Goal: Transaction & Acquisition: Obtain resource

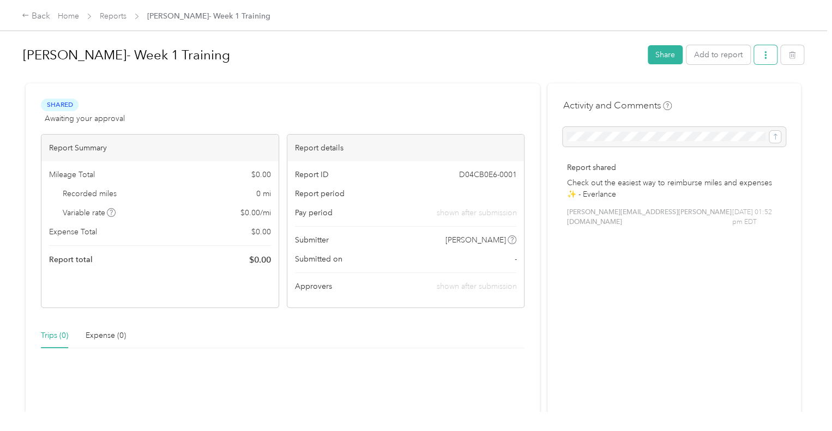
click at [770, 61] on button "button" at bounding box center [765, 54] width 23 height 19
click at [543, 86] on div "Shared Awaiting your approval View activity & comments Report Summary Mileage T…" at bounding box center [413, 330] width 775 height 494
click at [656, 66] on div "Madruga- Week 1 Training Share Add to report" at bounding box center [413, 57] width 781 height 32
click at [658, 58] on button "Share" at bounding box center [665, 54] width 35 height 19
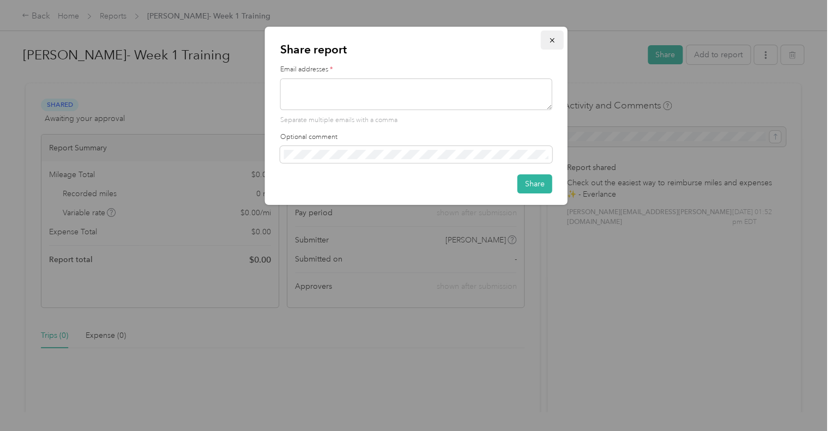
click at [555, 41] on icon "button" at bounding box center [552, 41] width 8 height 8
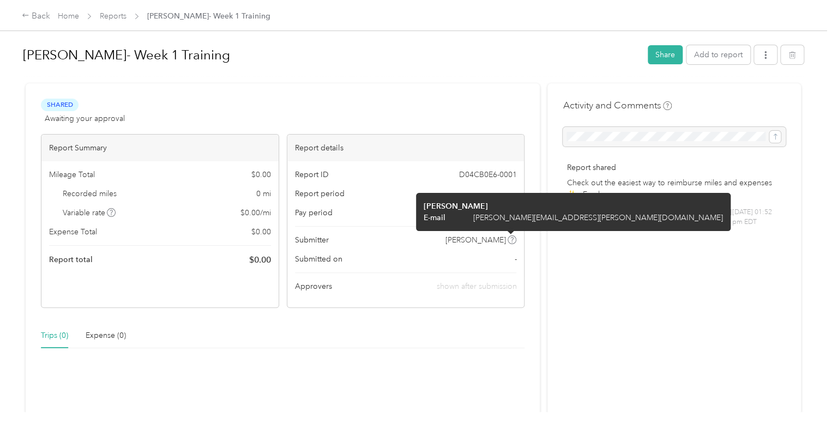
click at [511, 239] on icon at bounding box center [512, 239] width 3 height 5
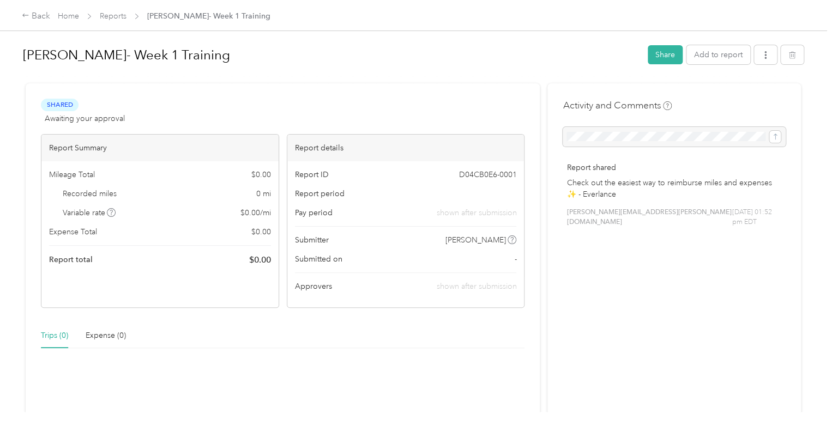
click at [302, 261] on span "Submitted on" at bounding box center [318, 258] width 47 height 11
click at [756, 63] on button "button" at bounding box center [765, 54] width 23 height 19
drag, startPoint x: 648, startPoint y: 238, endPoint x: 664, endPoint y: 129, distance: 110.8
click at [656, 218] on div "Activity and Comments Report shared Check out the easiest way to reimburse mile…" at bounding box center [673, 330] width 253 height 494
click at [710, 58] on button "Add to report" at bounding box center [718, 54] width 64 height 19
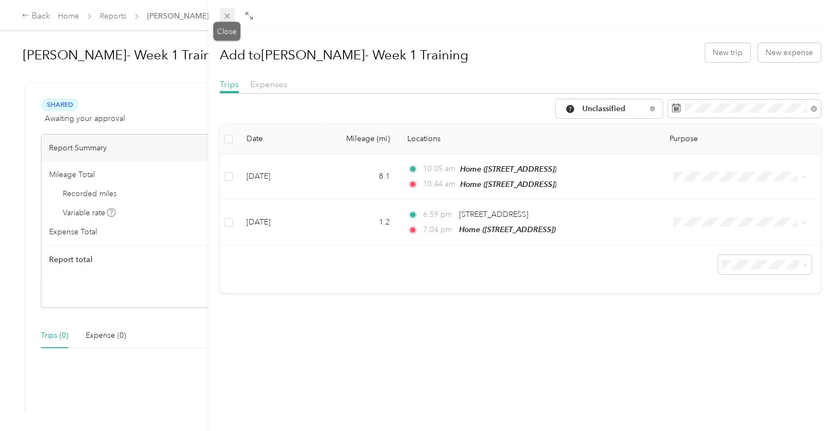
click at [228, 8] on span at bounding box center [227, 15] width 15 height 15
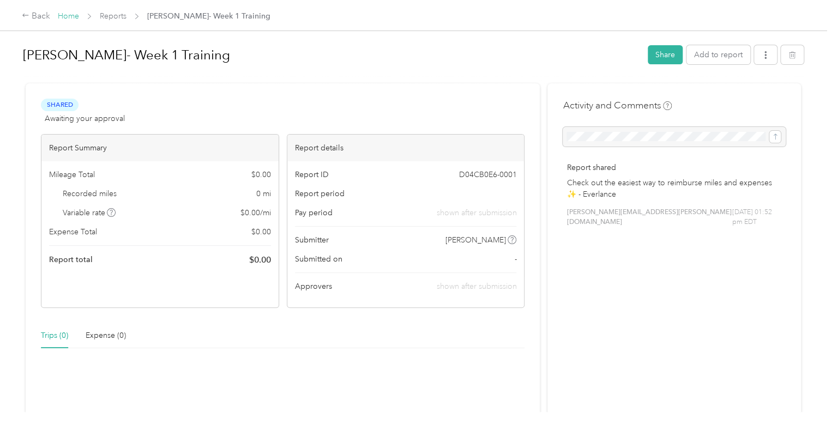
click at [69, 17] on link "Home" at bounding box center [68, 15] width 21 height 9
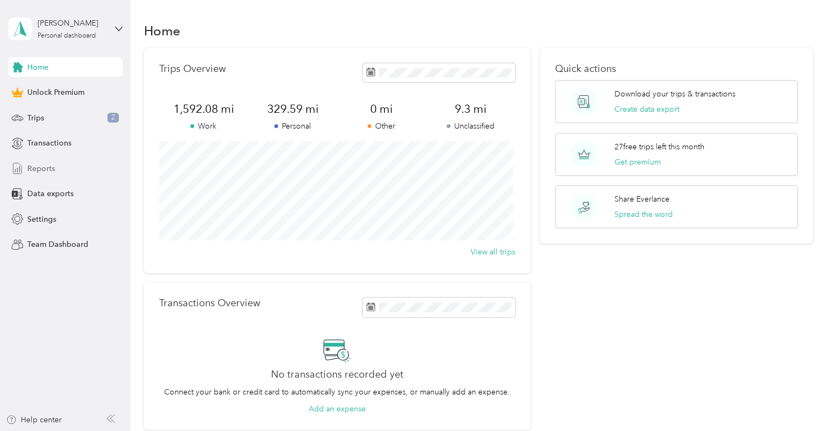
click at [35, 166] on span "Reports" at bounding box center [41, 168] width 28 height 11
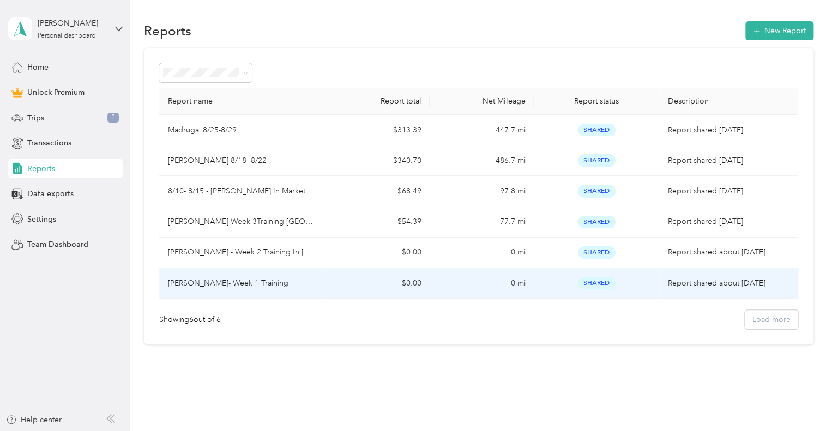
click at [251, 285] on p "[PERSON_NAME]- Week 1 Training" at bounding box center [228, 283] width 120 height 12
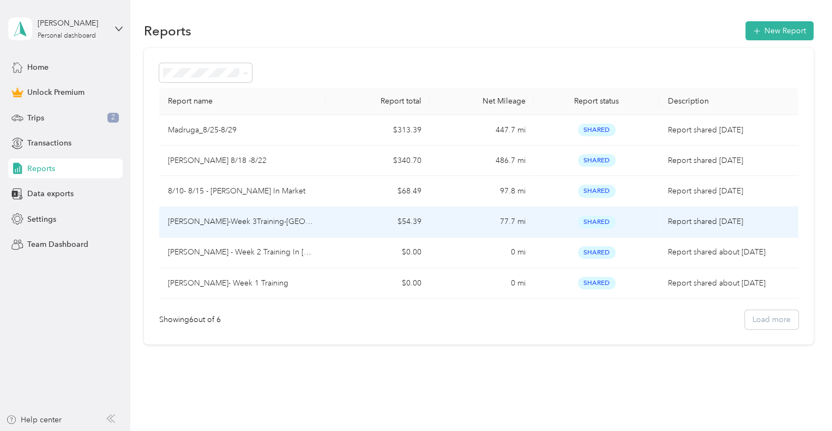
click at [242, 226] on p "Madruga-Week 3Training-Albany" at bounding box center [242, 222] width 149 height 12
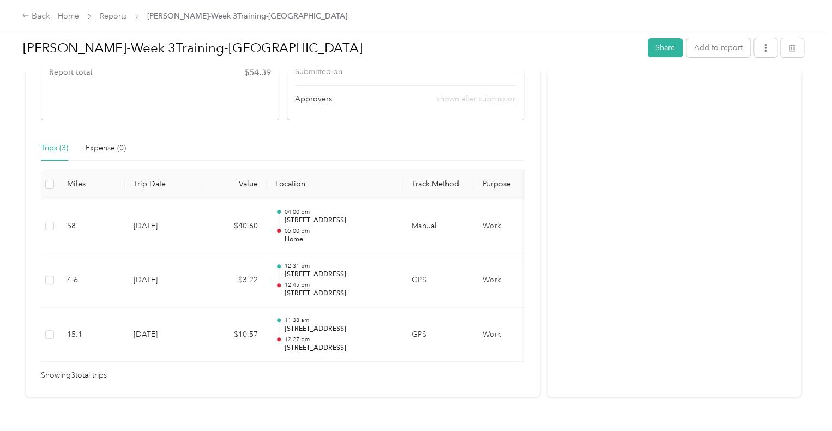
scroll to position [218, 0]
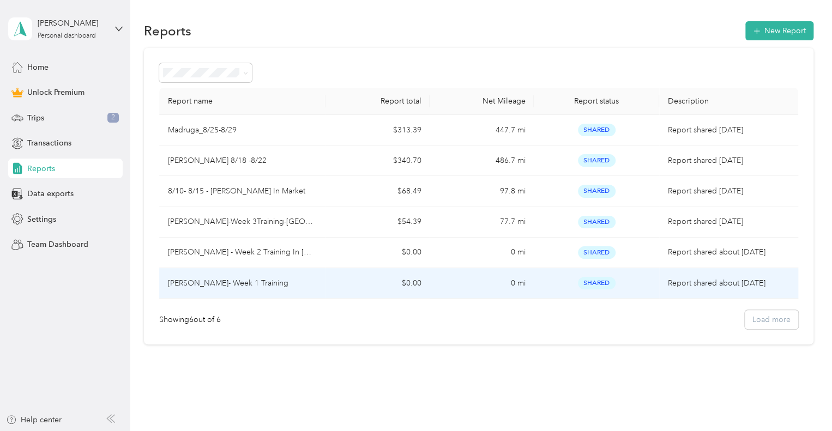
click at [228, 288] on td "[PERSON_NAME]- Week 1 Training" at bounding box center [242, 283] width 167 height 31
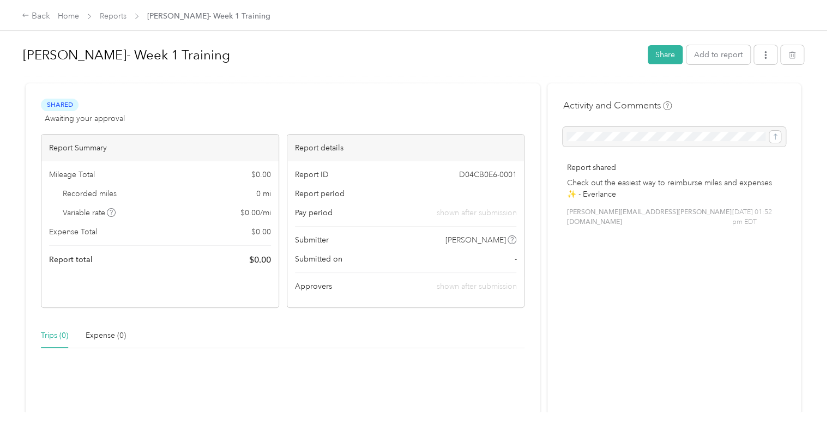
scroll to position [212, 0]
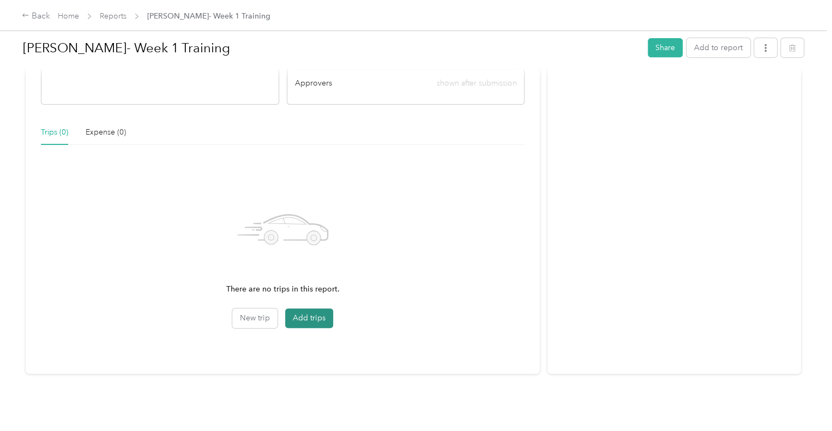
click at [291, 310] on button "Add trips" at bounding box center [309, 319] width 48 height 20
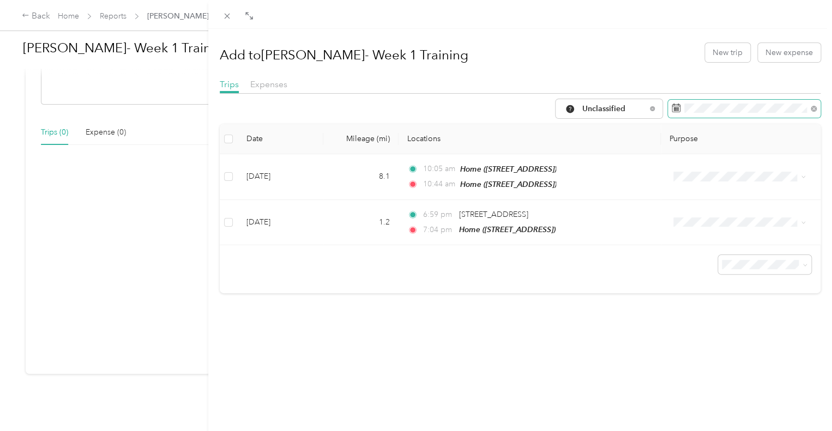
click at [702, 113] on span at bounding box center [744, 109] width 153 height 19
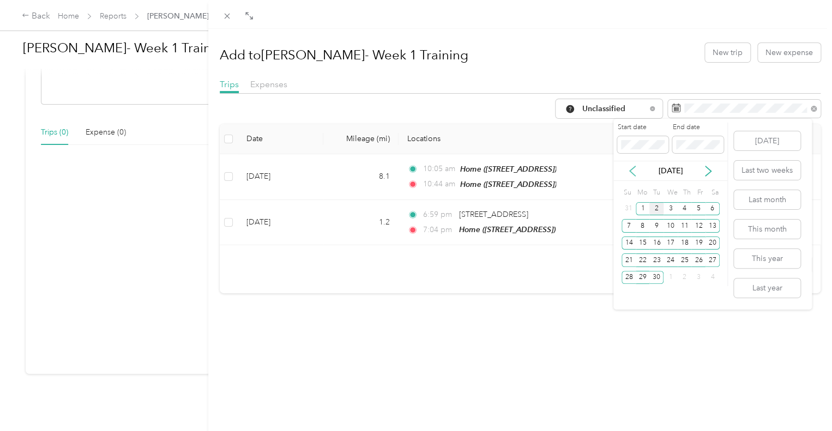
click at [633, 169] on icon at bounding box center [632, 171] width 11 height 11
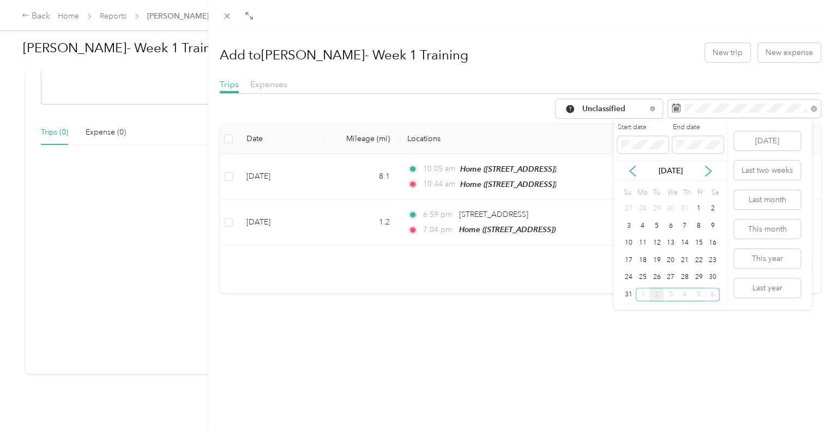
click at [627, 176] on div "[DATE]" at bounding box center [670, 170] width 114 height 11
click at [630, 173] on icon at bounding box center [632, 171] width 11 height 11
click at [658, 244] on div "15" at bounding box center [656, 244] width 14 height 14
click at [702, 246] on div "18" at bounding box center [698, 244] width 14 height 14
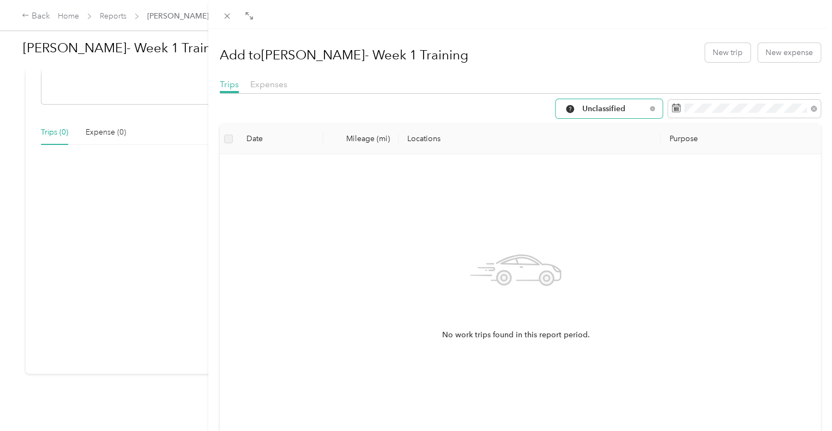
click at [594, 115] on div "Unclassified" at bounding box center [608, 108] width 107 height 19
click at [589, 171] on li "Work" at bounding box center [600, 167] width 107 height 19
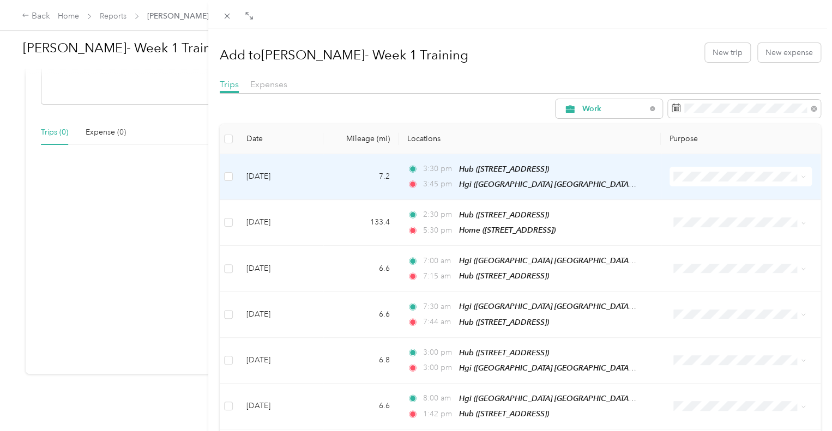
click at [240, 176] on td "[DATE]" at bounding box center [281, 177] width 86 height 46
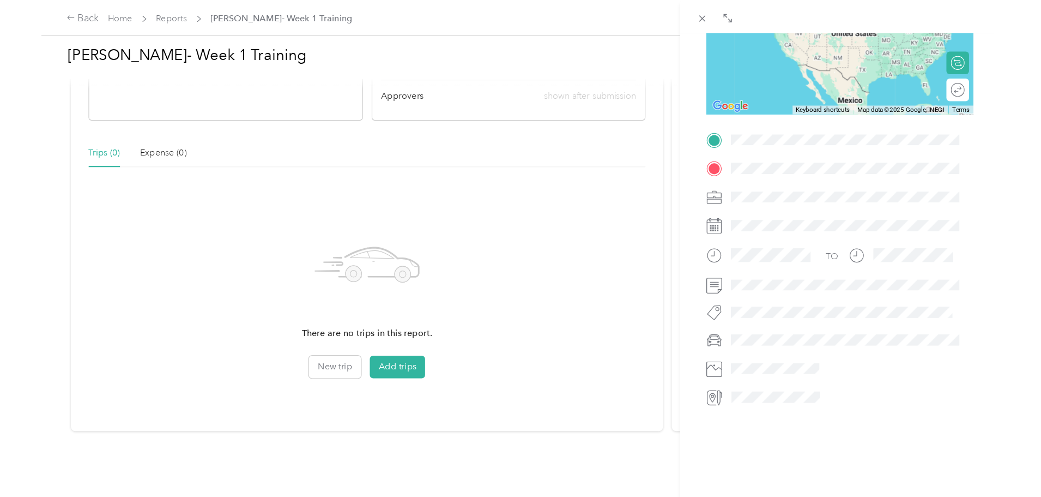
scroll to position [172, 0]
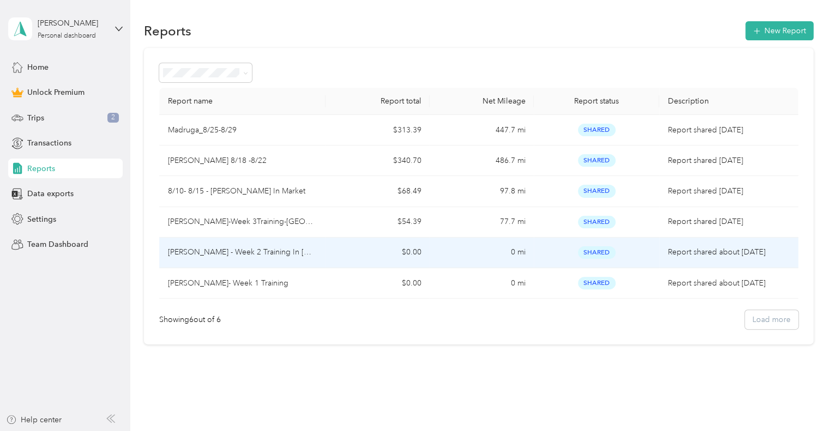
click at [275, 253] on p "Madruga - Week 2 Training In Nyc" at bounding box center [242, 252] width 149 height 12
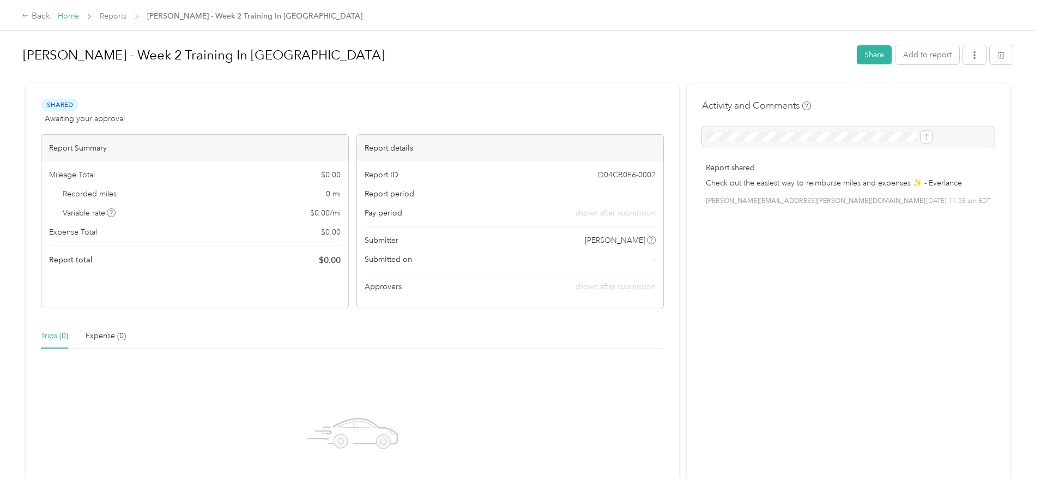
click at [79, 17] on link "Home" at bounding box center [68, 15] width 21 height 9
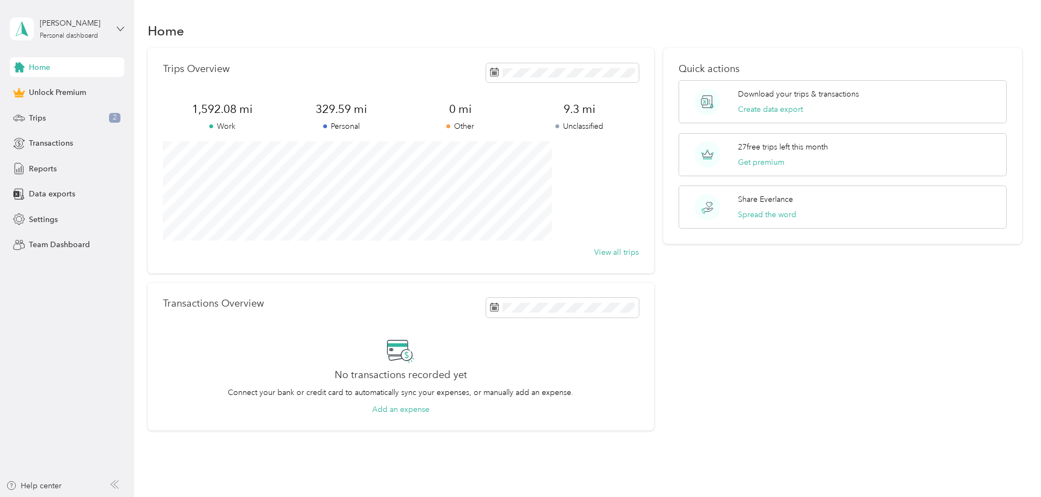
click at [121, 27] on icon at bounding box center [121, 29] width 8 height 8
click at [41, 431] on aside "Kevin Madruga Personal dashboard Home Unlock Premium Trips 2 Transactions Repor…" at bounding box center [67, 248] width 134 height 497
click at [21, 29] on icon at bounding box center [22, 28] width 16 height 15
click at [53, 37] on div "Personal dashboard" at bounding box center [69, 36] width 58 height 7
click at [144, 62] on div "You’re signed in as kevin.madruga@nwconfections.com Log out" at bounding box center [186, 76] width 353 height 62
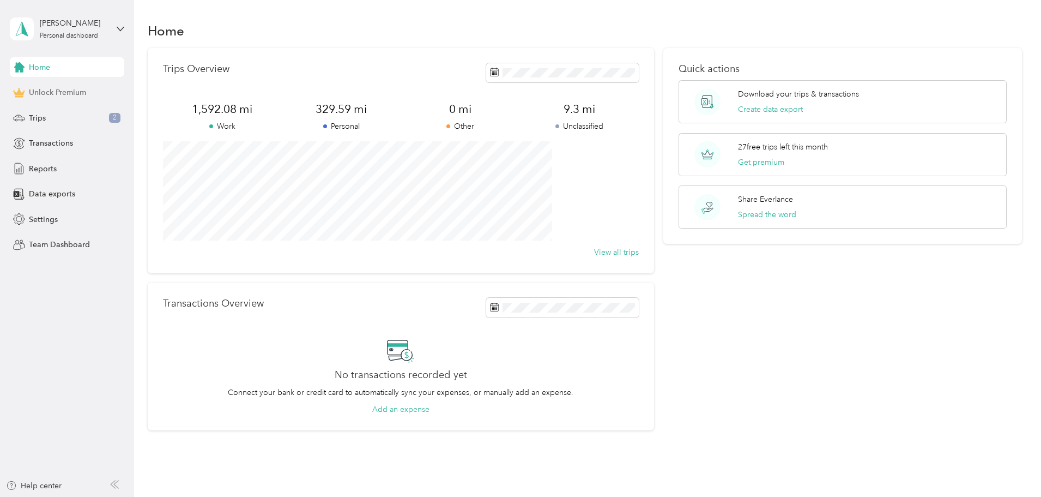
click at [75, 90] on span "Unlock Premium" at bounding box center [57, 92] width 57 height 11
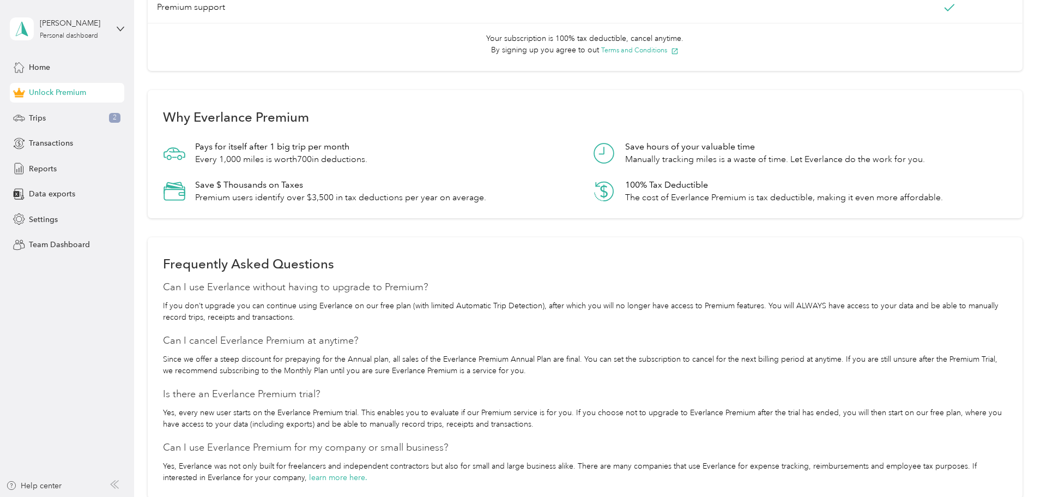
scroll to position [732, 0]
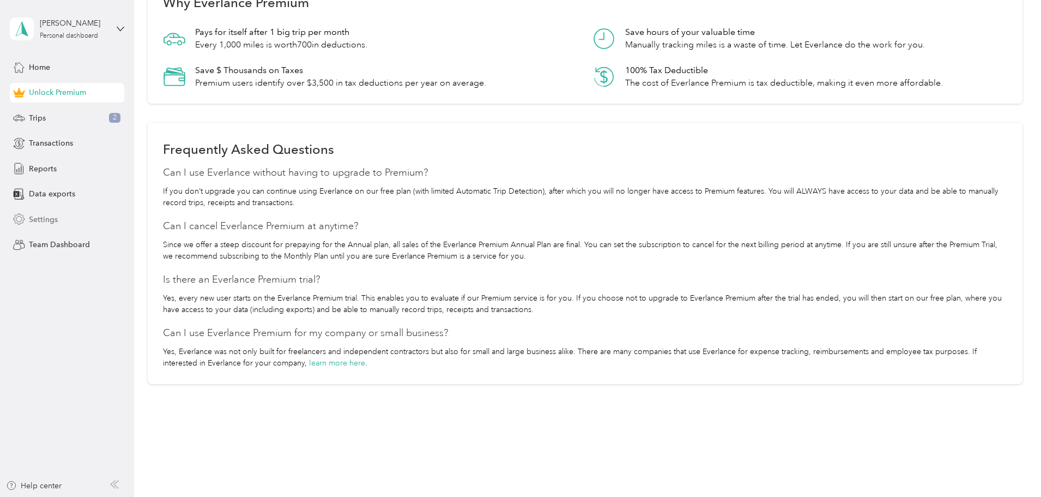
click at [46, 215] on span "Settings" at bounding box center [43, 219] width 29 height 11
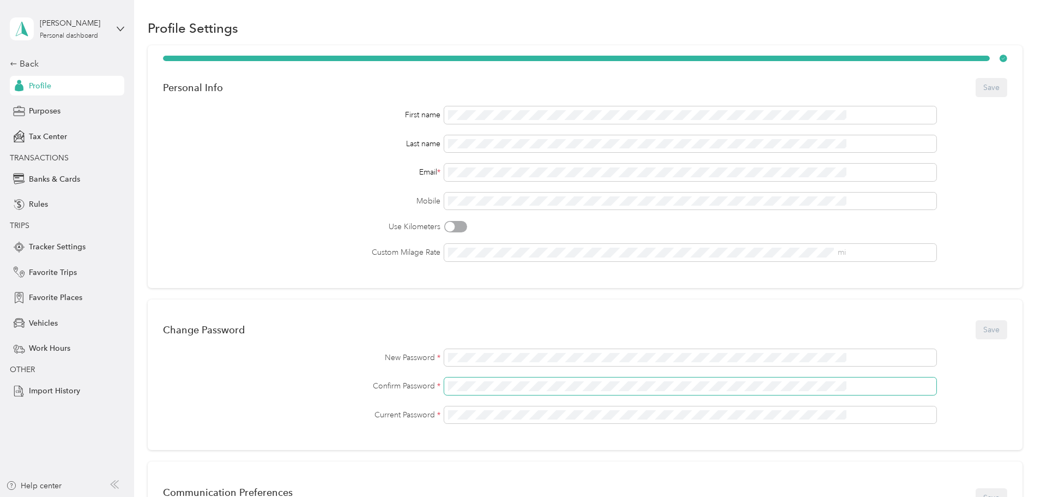
scroll to position [11, 0]
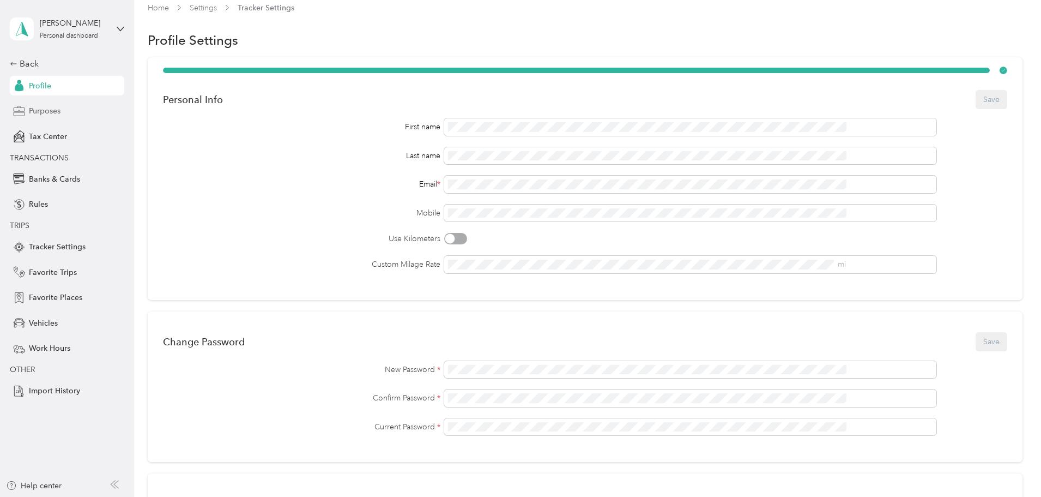
click at [75, 112] on div "Purposes" at bounding box center [67, 111] width 114 height 20
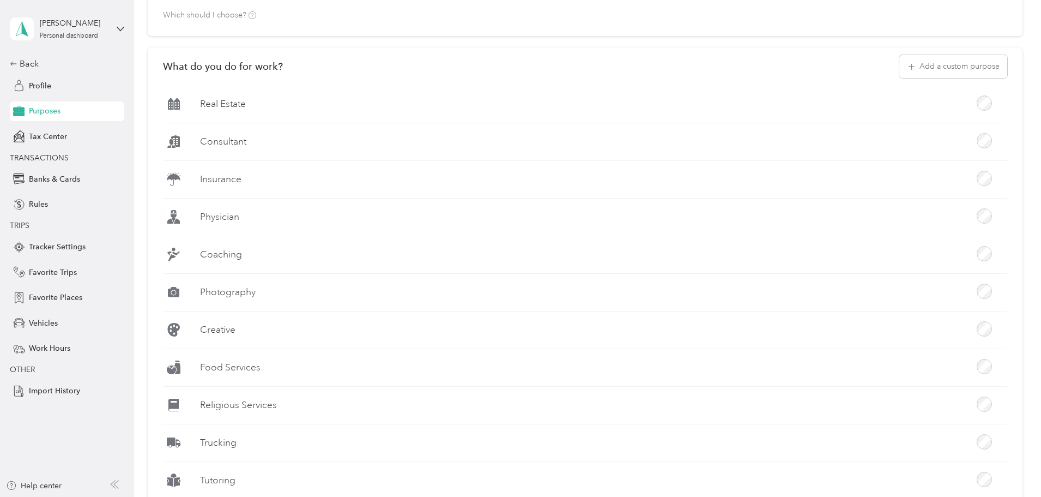
scroll to position [160, 0]
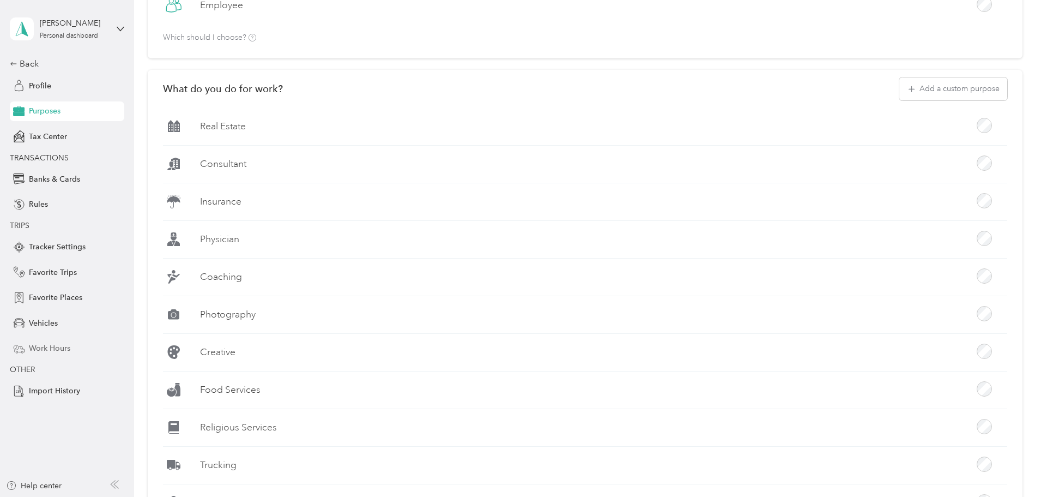
click at [72, 353] on div "Work Hours" at bounding box center [67, 349] width 114 height 20
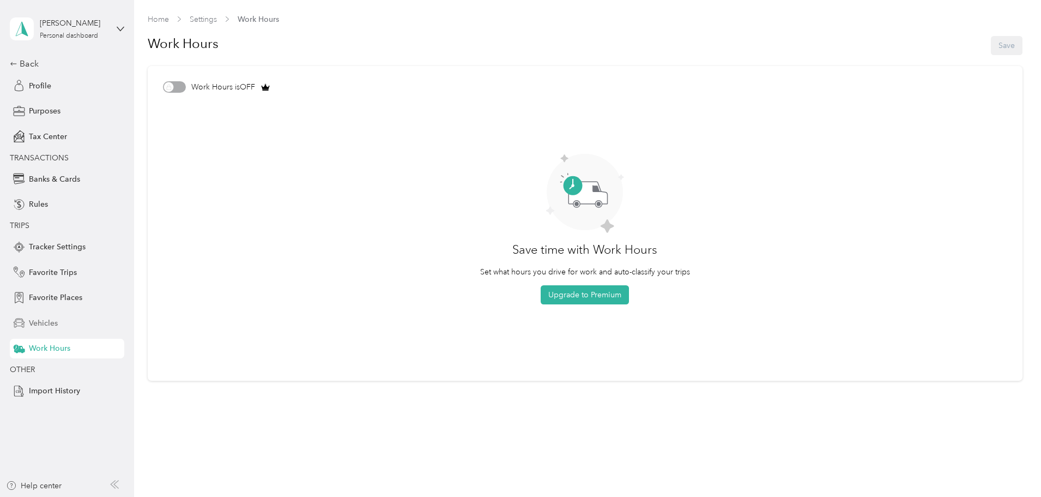
click at [51, 330] on div "Vehicles" at bounding box center [67, 323] width 114 height 20
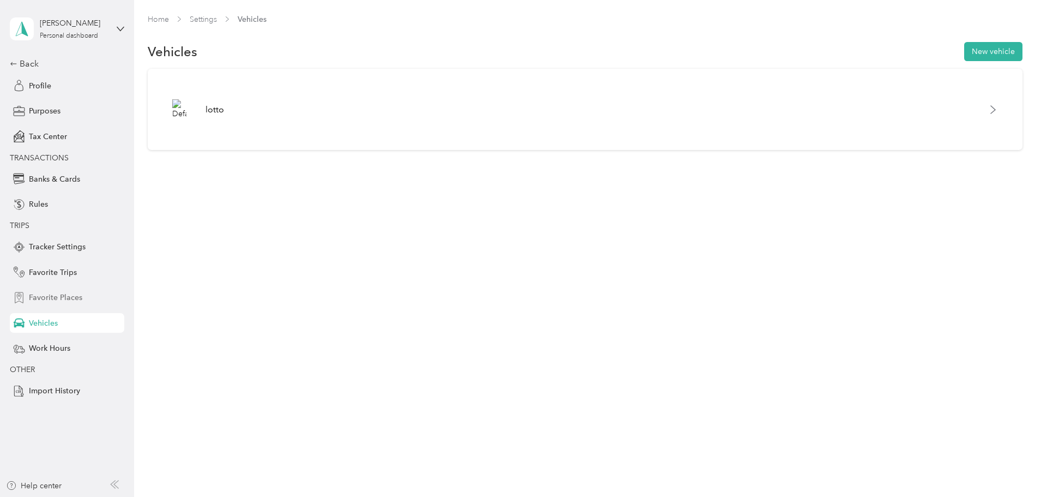
click at [54, 300] on span "Favorite Places" at bounding box center [55, 297] width 53 height 11
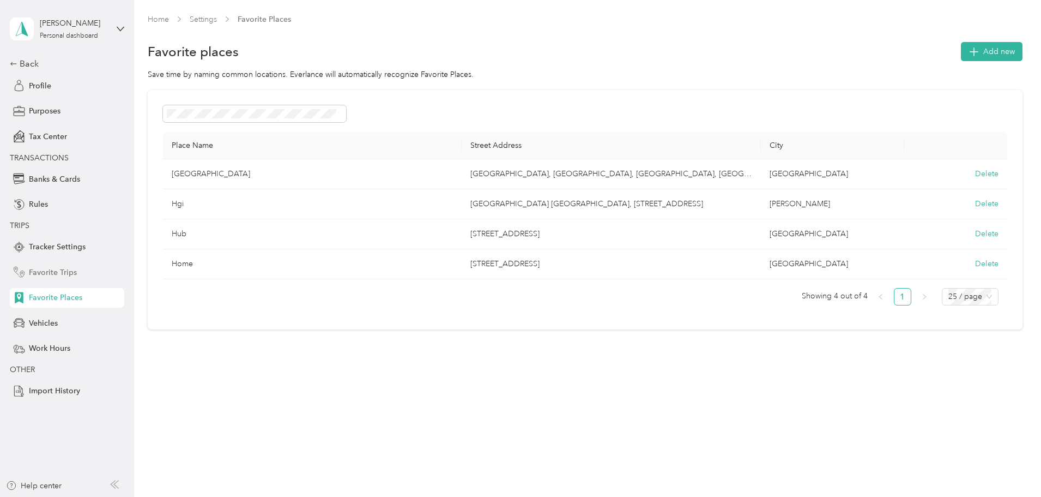
click at [66, 268] on span "Favorite Trips" at bounding box center [53, 272] width 48 height 11
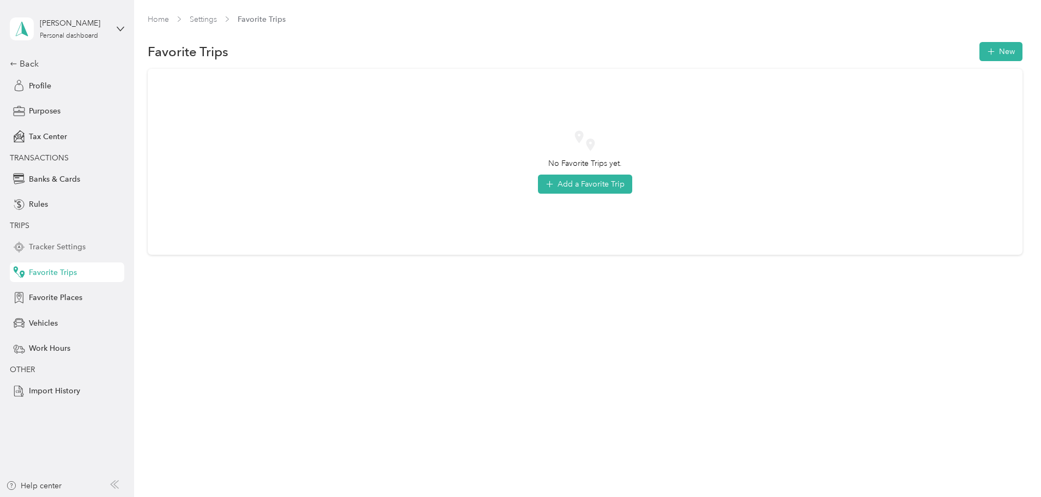
click at [67, 254] on div "Tracker Settings" at bounding box center [67, 247] width 114 height 20
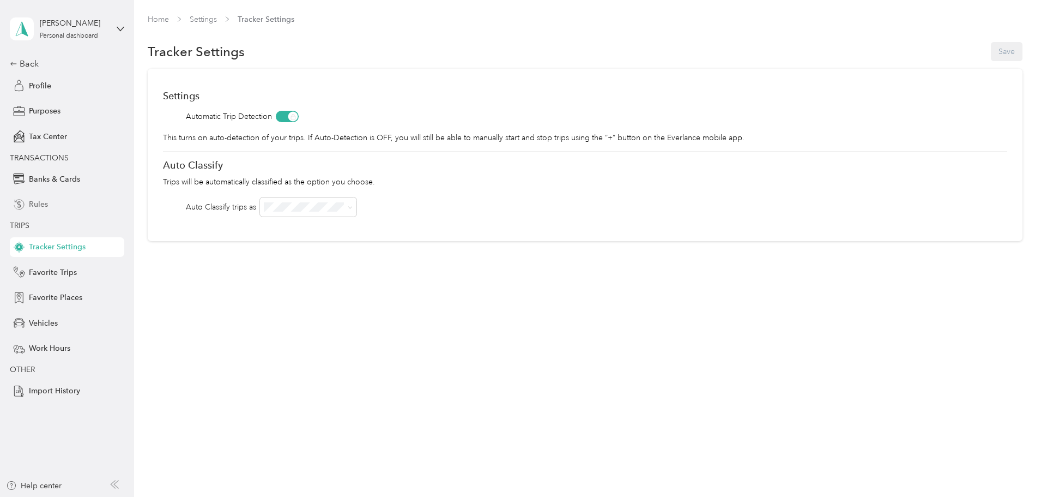
click at [64, 210] on div "Rules" at bounding box center [67, 205] width 114 height 20
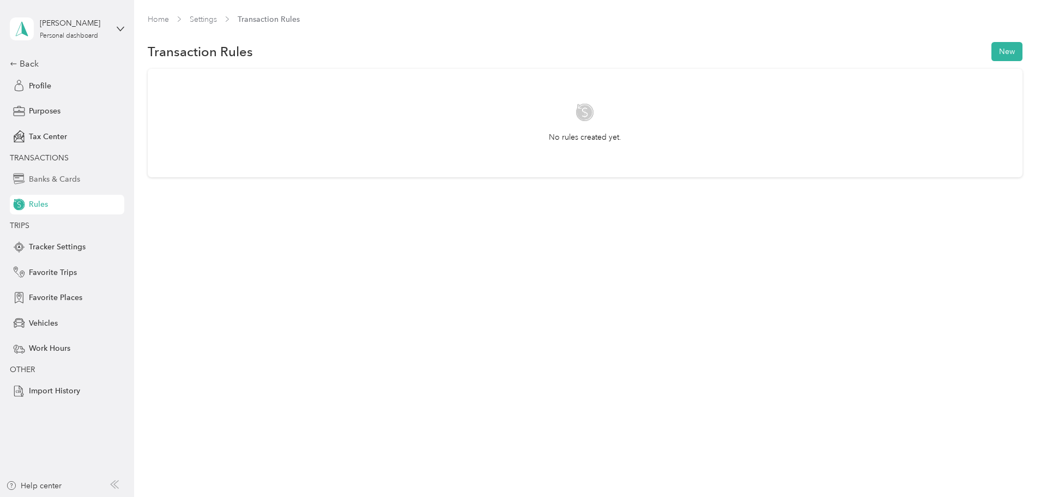
click at [57, 184] on span "Banks & Cards" at bounding box center [54, 178] width 51 height 11
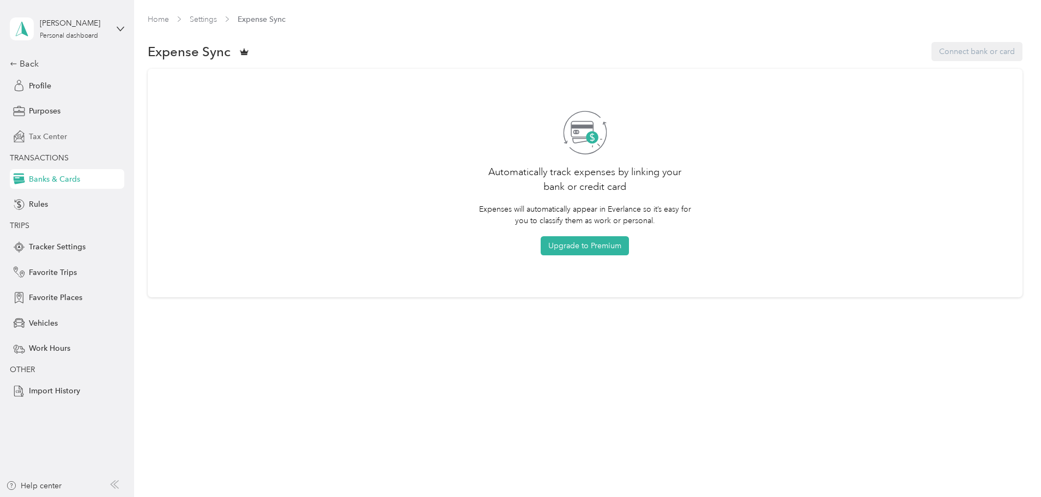
click at [51, 138] on span "Tax Center" at bounding box center [48, 136] width 38 height 11
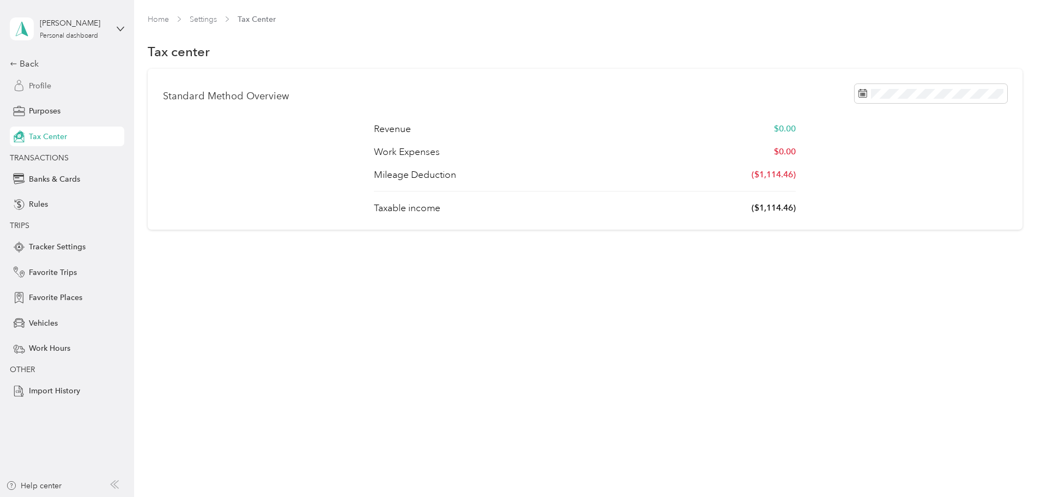
click at [56, 87] on div "Profile" at bounding box center [67, 86] width 114 height 20
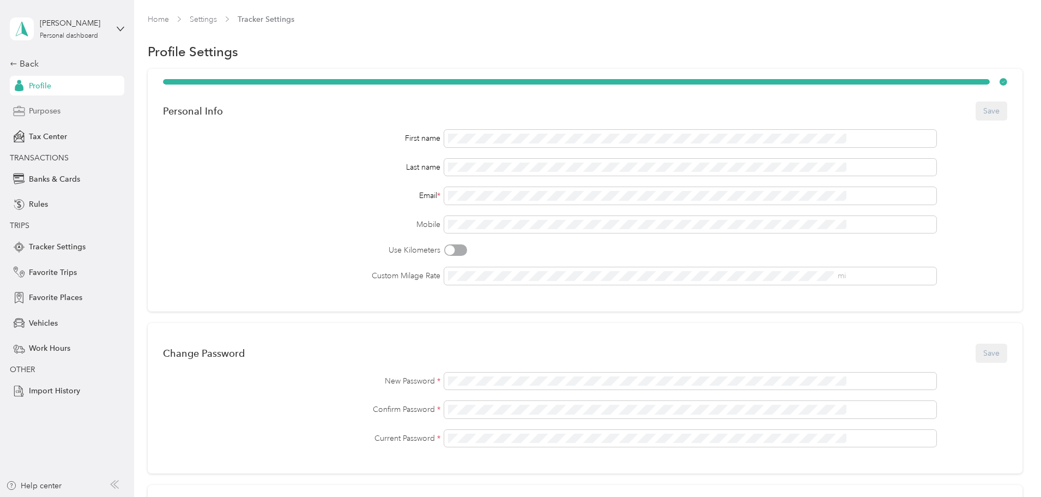
click at [47, 107] on span "Purposes" at bounding box center [45, 110] width 32 height 11
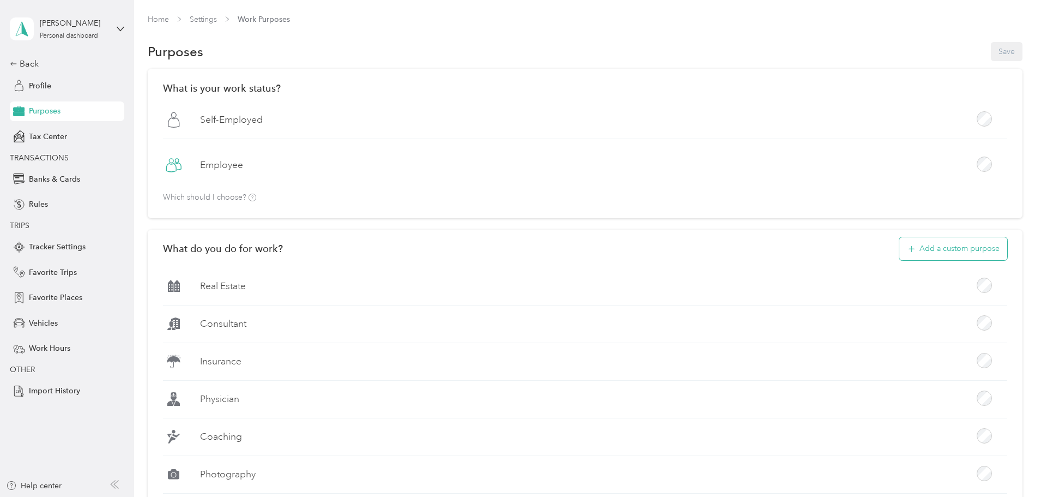
click at [902, 258] on button "Add a custom purpose" at bounding box center [953, 248] width 108 height 23
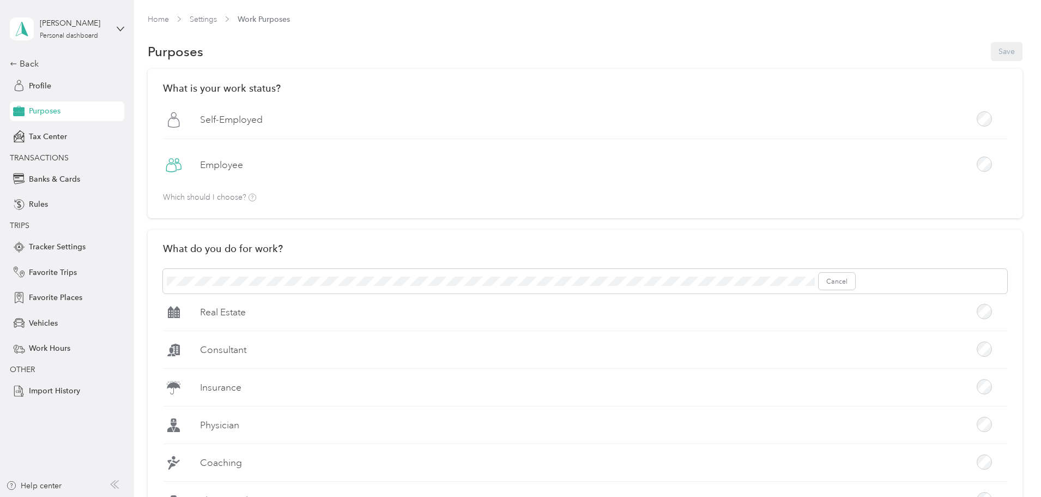
click at [567, 294] on div "What do you do for work? Cancel Real Estate Consultant Insurance Physician Coac…" at bounding box center [585, 475] width 875 height 493
click at [856, 284] on span "Add" at bounding box center [839, 281] width 33 height 17
click at [856, 278] on button "Add" at bounding box center [841, 281] width 29 height 17
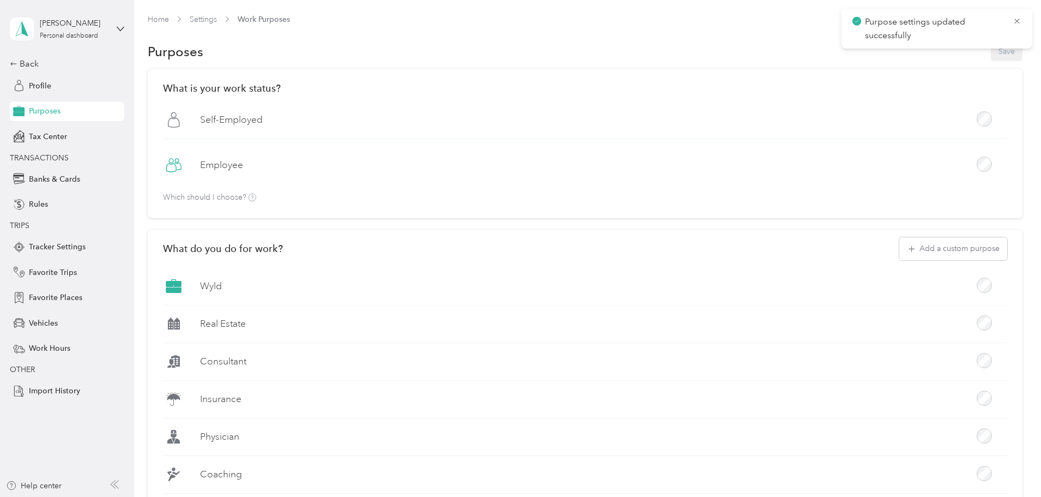
click at [27, 53] on div "Kevin Madruga Personal dashboard Back Profile Purposes Tax Center TRANSACTIONS …" at bounding box center [67, 200] width 114 height 401
click at [31, 59] on div "Back" at bounding box center [64, 63] width 109 height 13
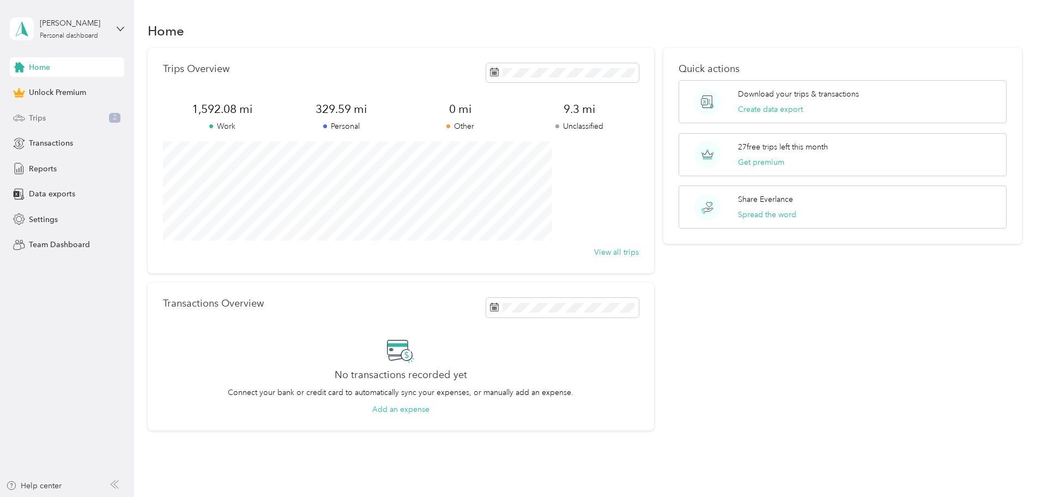
click at [52, 121] on div "Trips 2" at bounding box center [67, 118] width 114 height 20
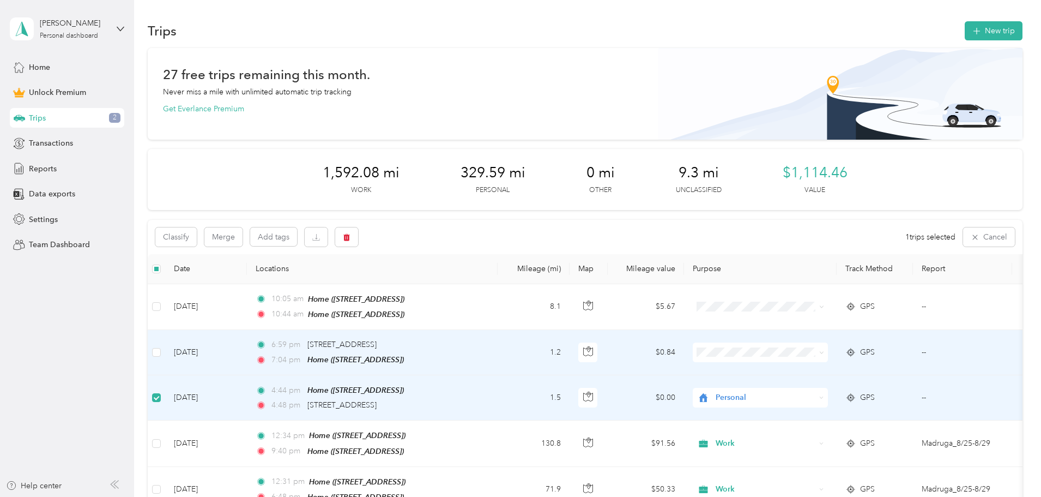
click at [165, 343] on td at bounding box center [156, 352] width 17 height 45
click at [358, 235] on button "button" at bounding box center [346, 236] width 23 height 19
click at [498, 285] on button "Yes" at bounding box center [500, 282] width 21 height 17
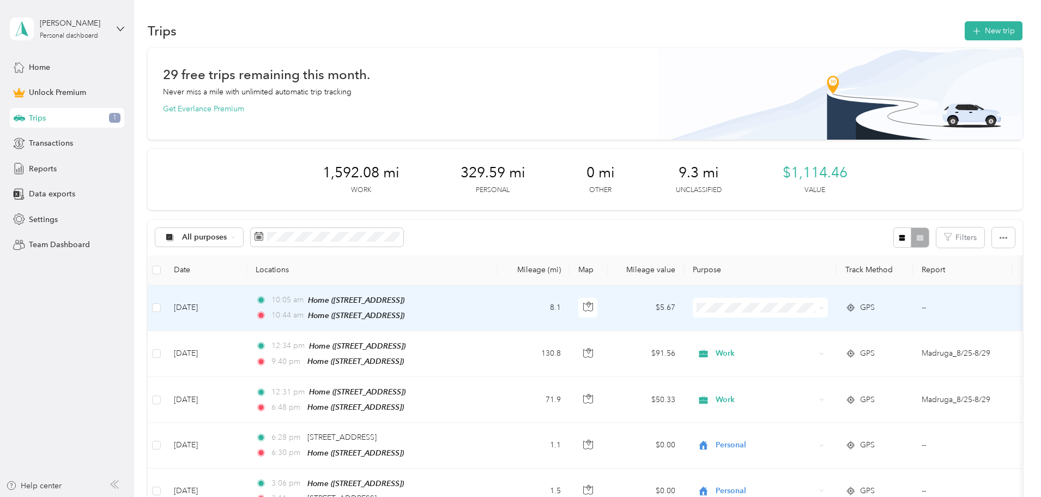
click at [815, 364] on span "Wyld" at bounding box center [843, 365] width 101 height 11
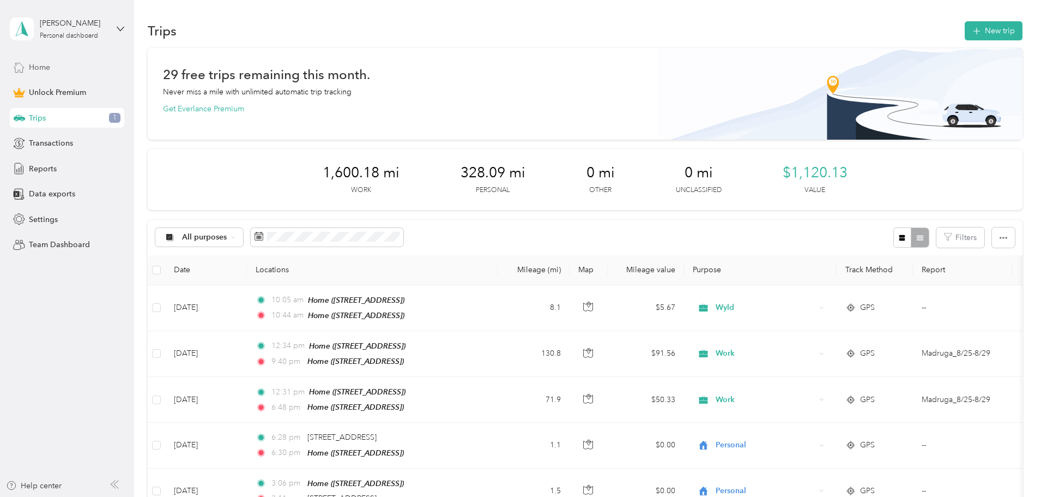
click at [42, 72] on span "Home" at bounding box center [39, 67] width 21 height 11
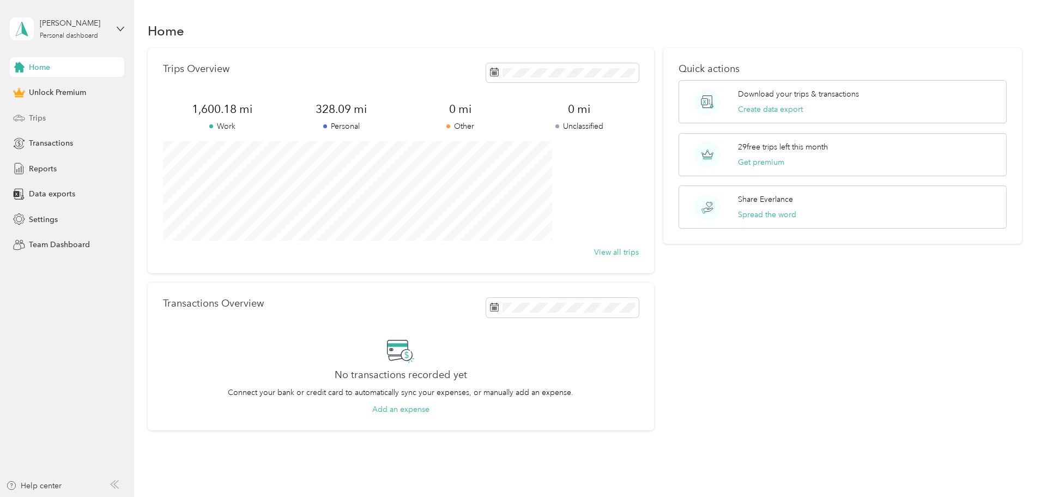
click at [56, 123] on div "Trips" at bounding box center [67, 118] width 114 height 20
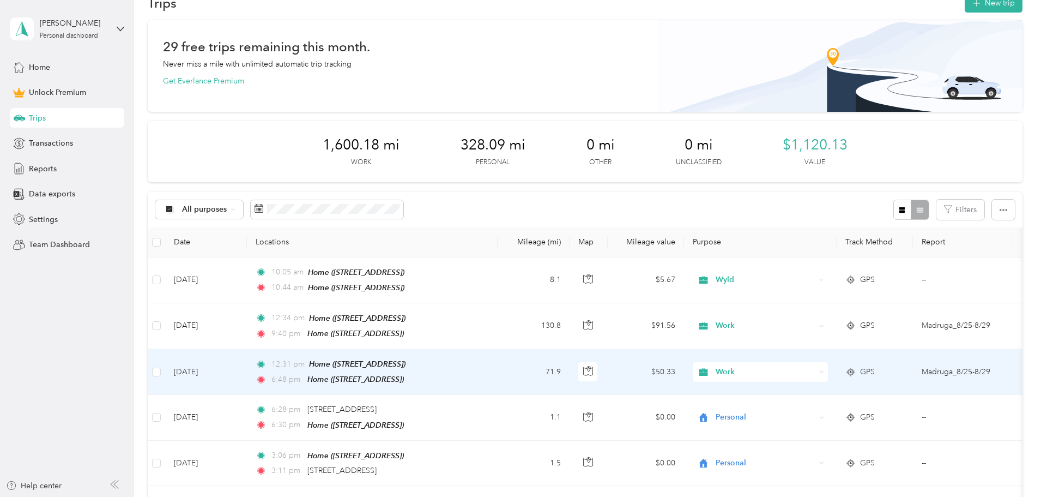
scroll to position [55, 0]
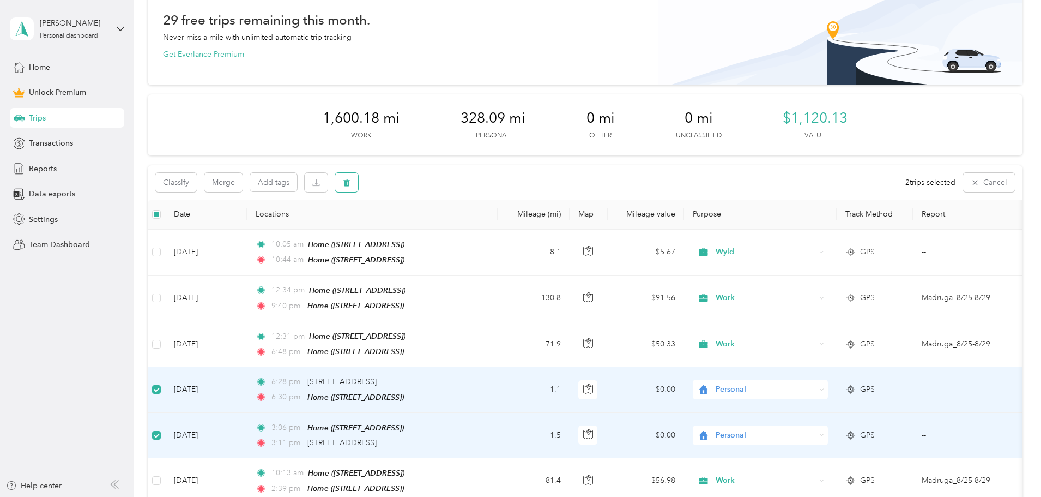
click at [358, 180] on button "button" at bounding box center [346, 182] width 23 height 19
click at [505, 228] on button "Yes" at bounding box center [500, 227] width 21 height 17
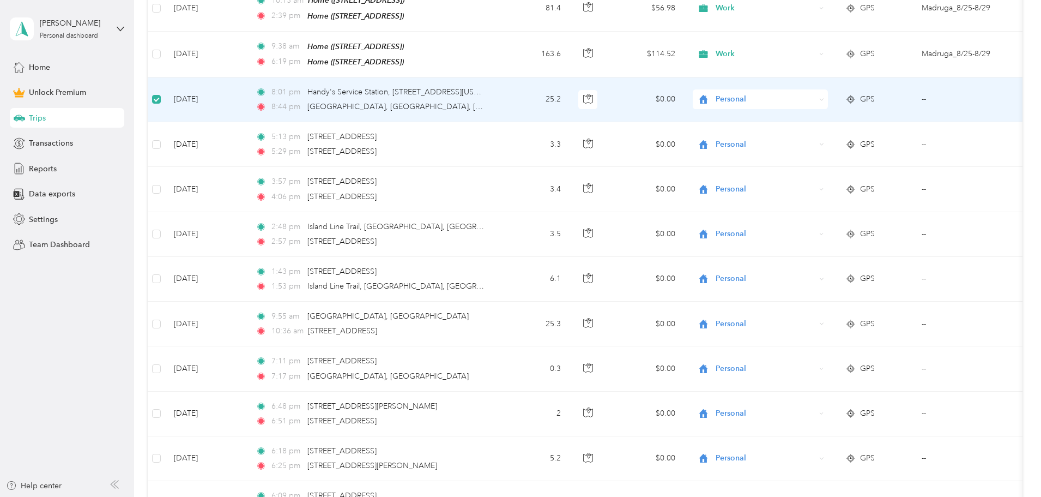
scroll to position [435, 0]
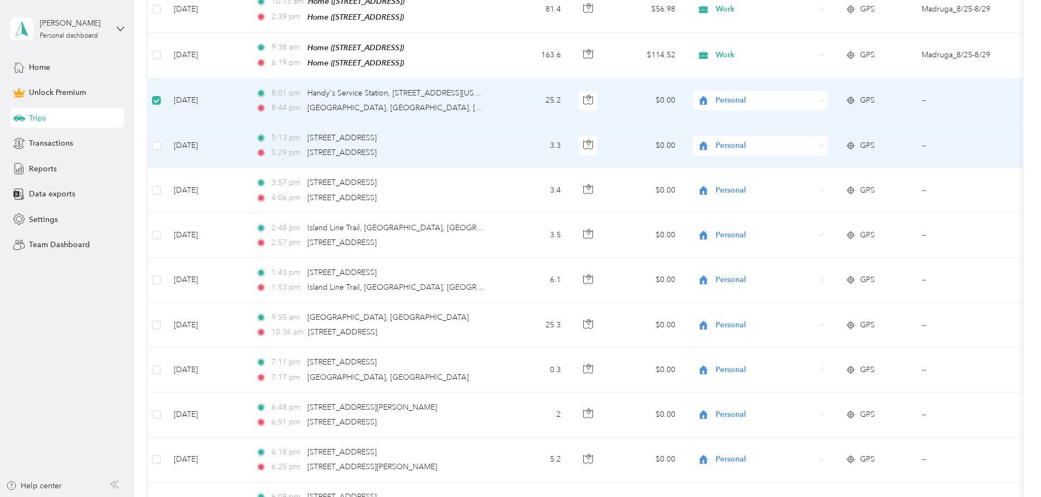
click at [165, 132] on td at bounding box center [156, 145] width 17 height 45
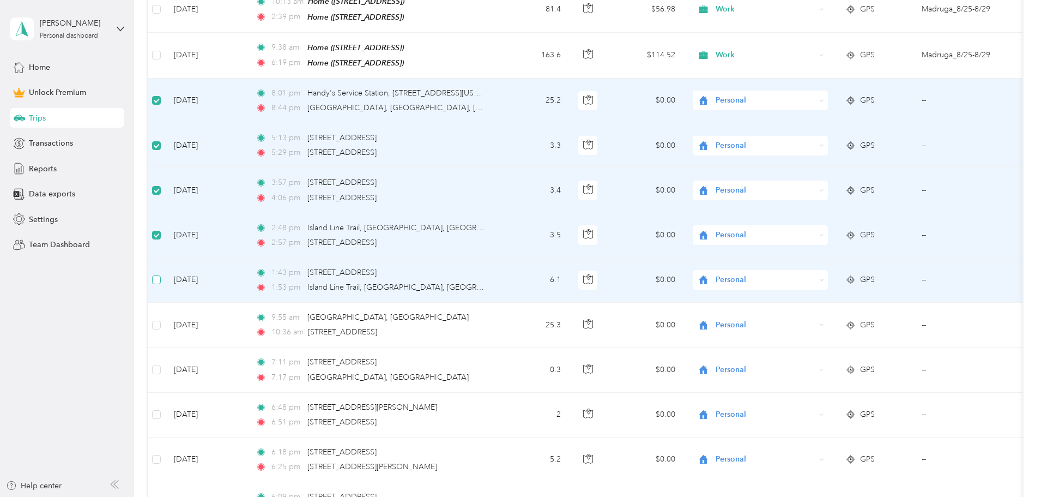
click at [161, 280] on label at bounding box center [156, 280] width 9 height 12
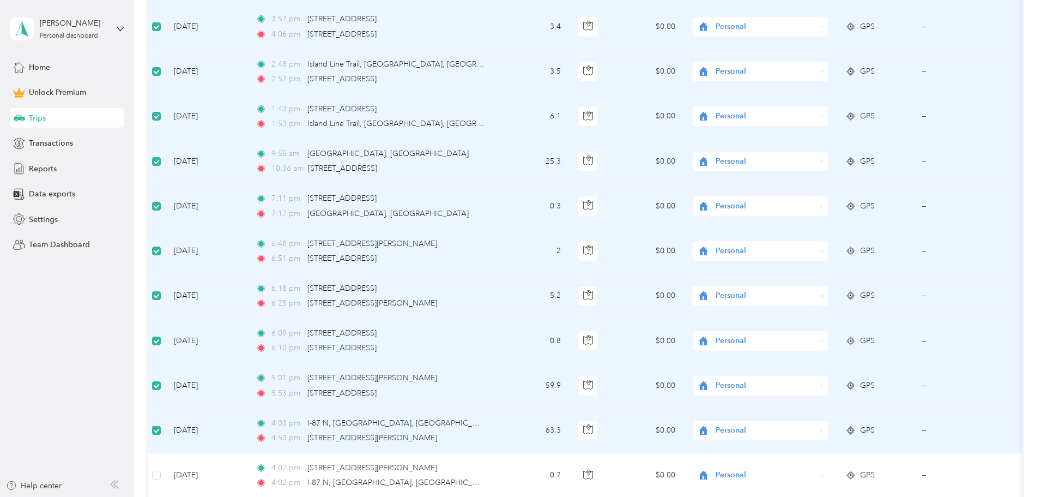
scroll to position [653, 0]
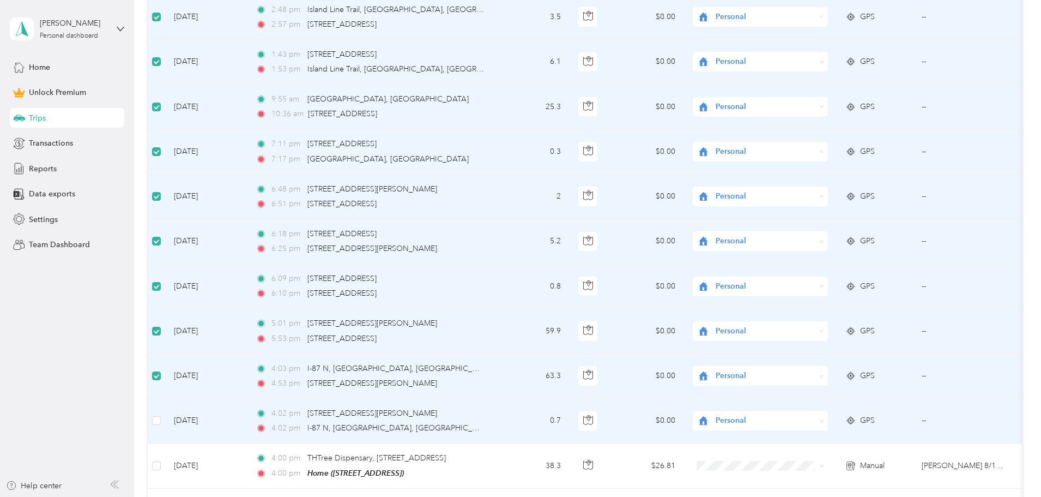
click at [238, 416] on td "Aug 22, 2025" at bounding box center [206, 420] width 82 height 45
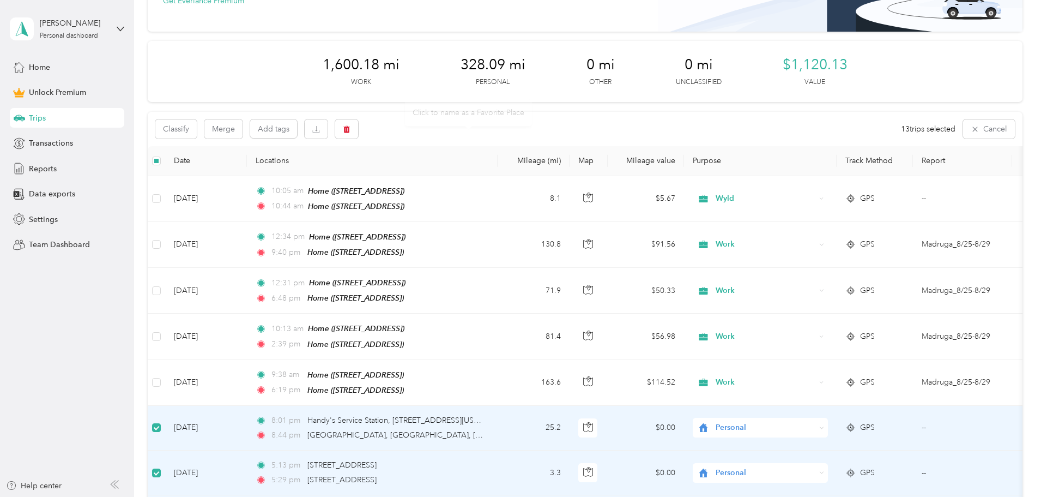
scroll to position [0, 0]
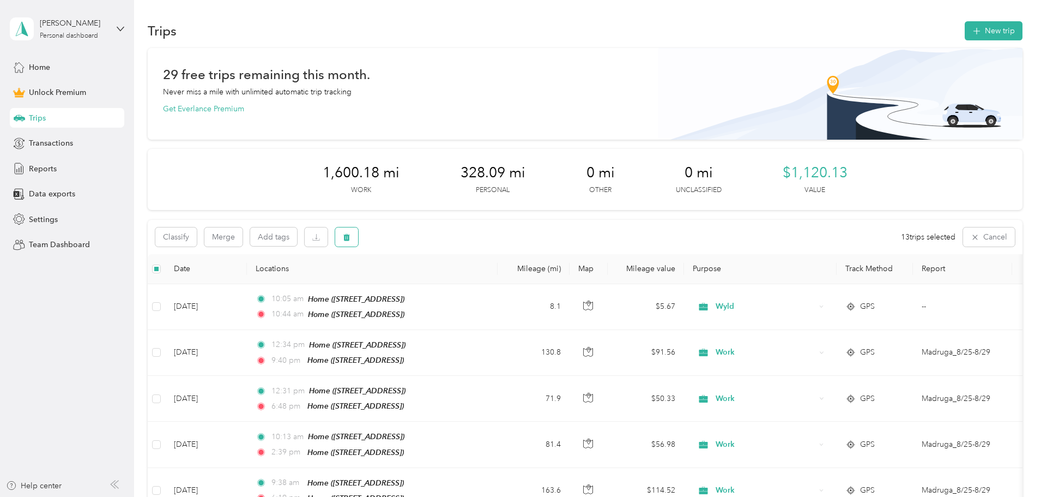
click at [350, 238] on icon "button" at bounding box center [346, 236] width 7 height 7
click at [499, 285] on button "Yes" at bounding box center [502, 282] width 21 height 17
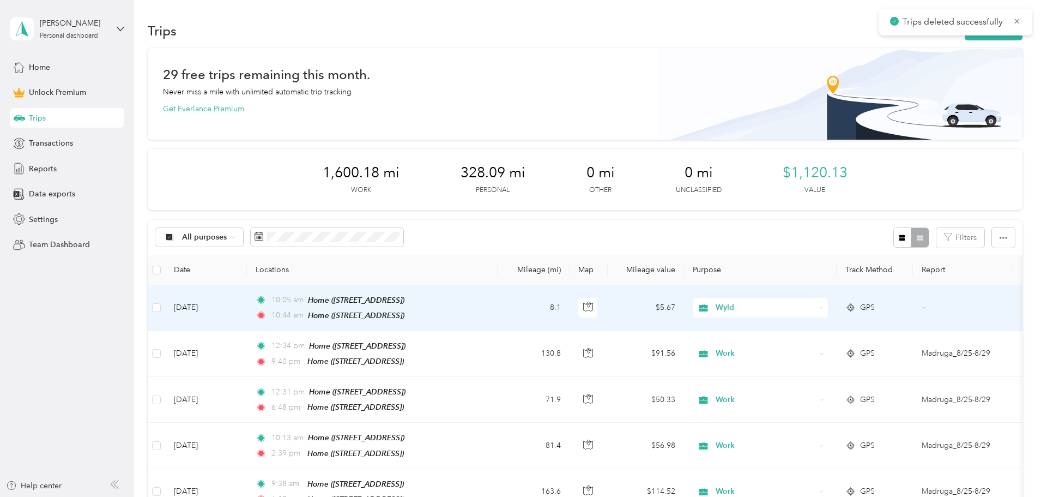
click at [798, 306] on span "Wyld" at bounding box center [766, 307] width 100 height 12
click at [816, 333] on ol "Work Personal Wyld Other Charity Medical Moving Commute" at bounding box center [832, 390] width 135 height 153
click at [805, 308] on span "Wyld" at bounding box center [766, 307] width 100 height 12
click at [823, 331] on ol "Work Personal Wyld Other Charity Medical Moving Commute" at bounding box center [832, 392] width 135 height 153
click at [828, 316] on div "Wyld" at bounding box center [760, 308] width 135 height 20
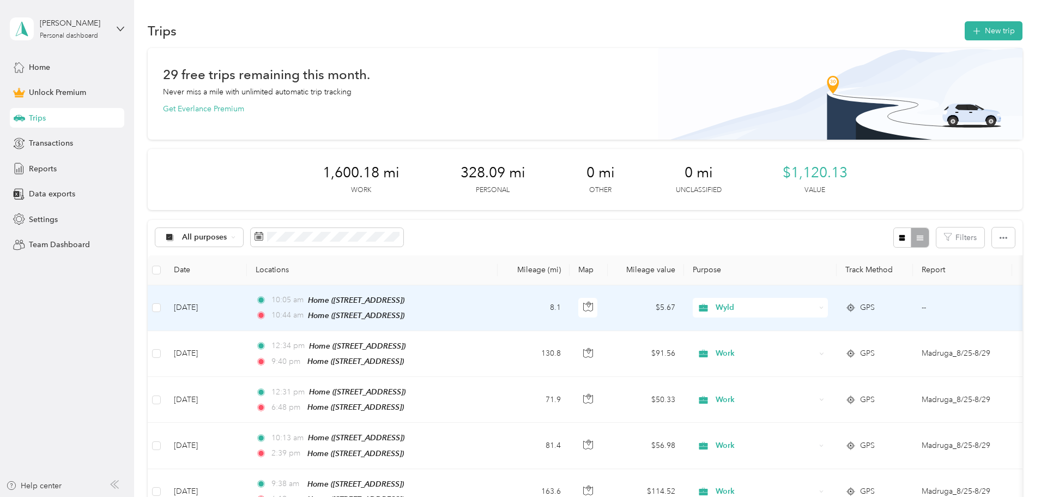
click at [885, 329] on li "Work" at bounding box center [832, 327] width 135 height 19
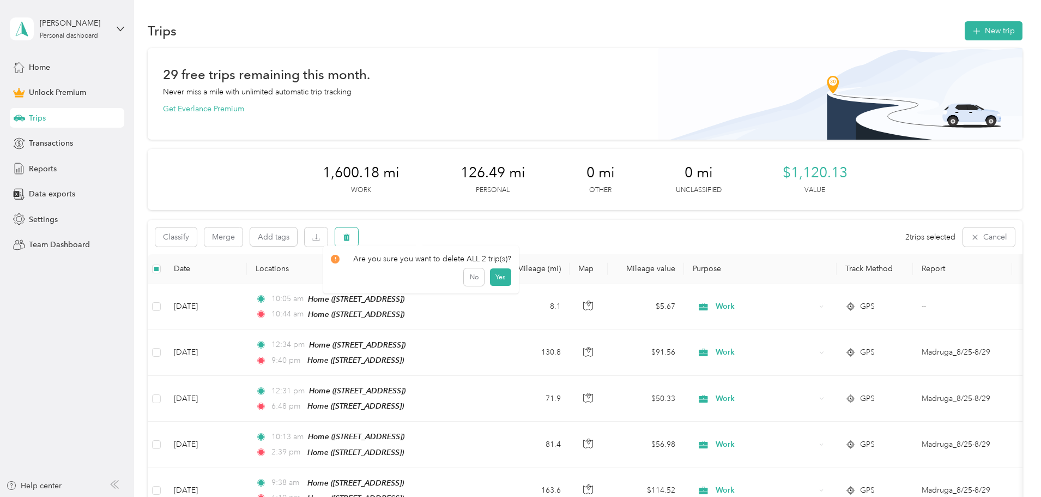
click at [358, 233] on button "button" at bounding box center [346, 236] width 23 height 19
click at [491, 281] on button "Yes" at bounding box center [500, 282] width 21 height 17
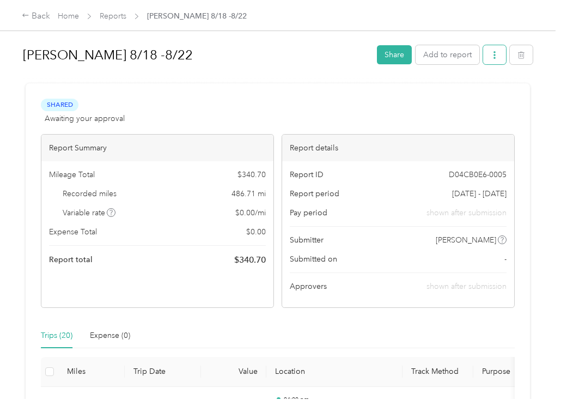
click at [491, 62] on button "button" at bounding box center [495, 54] width 23 height 19
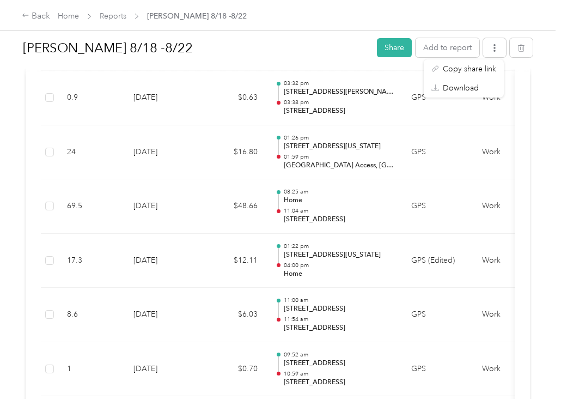
scroll to position [934, 0]
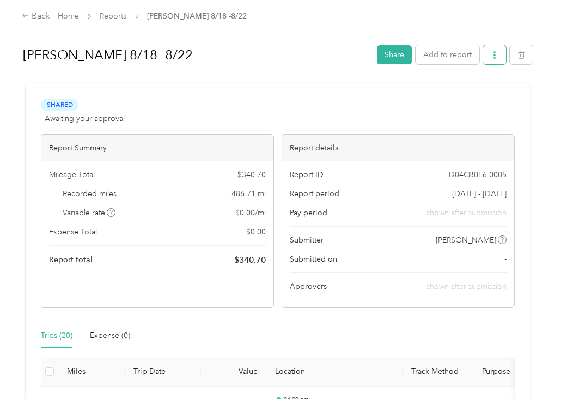
click at [487, 53] on button "button" at bounding box center [495, 54] width 23 height 19
click at [489, 94] on div "Download" at bounding box center [464, 94] width 65 height 11
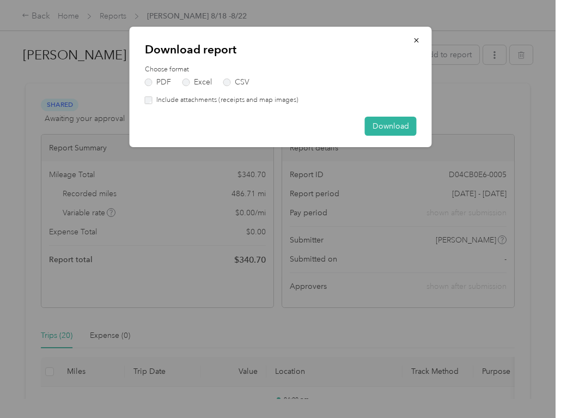
drag, startPoint x: 395, startPoint y: 123, endPoint x: 160, endPoint y: 112, distance: 235.2
click at [200, 112] on div "Download report Choose format PDF Excel CSV Include attachments (receipts and m…" at bounding box center [281, 87] width 303 height 120
click at [381, 120] on button "Download" at bounding box center [391, 126] width 52 height 19
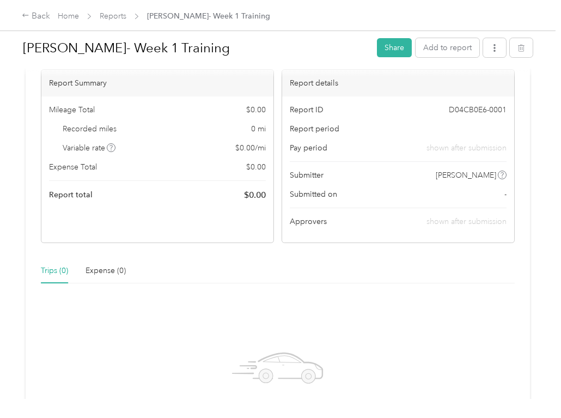
scroll to position [218, 0]
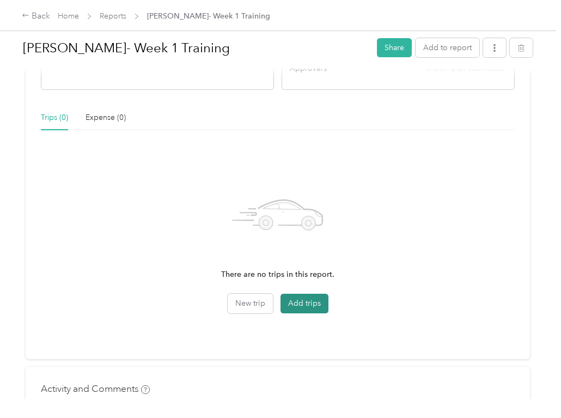
click at [300, 301] on button "Add trips" at bounding box center [305, 304] width 48 height 20
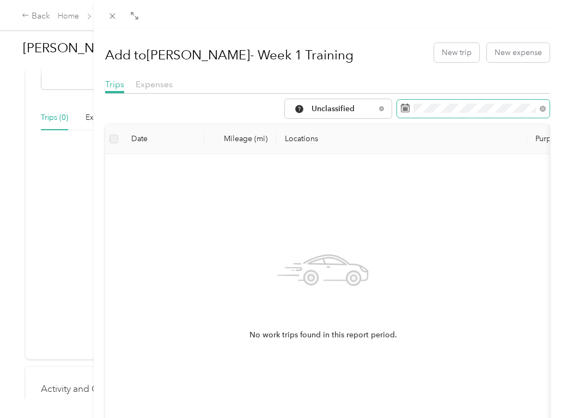
click at [470, 113] on span at bounding box center [473, 109] width 153 height 19
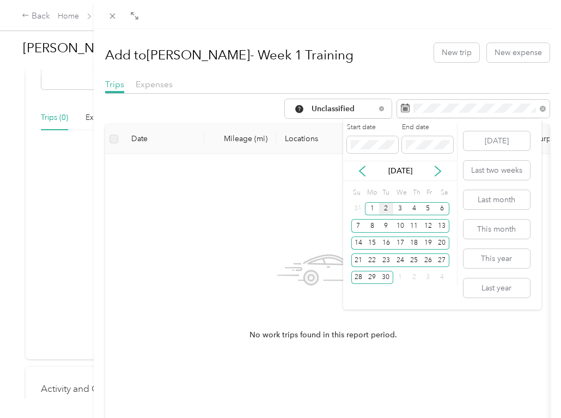
click at [357, 173] on div "[DATE]" at bounding box center [400, 170] width 114 height 11
click at [364, 171] on icon at bounding box center [362, 171] width 11 height 11
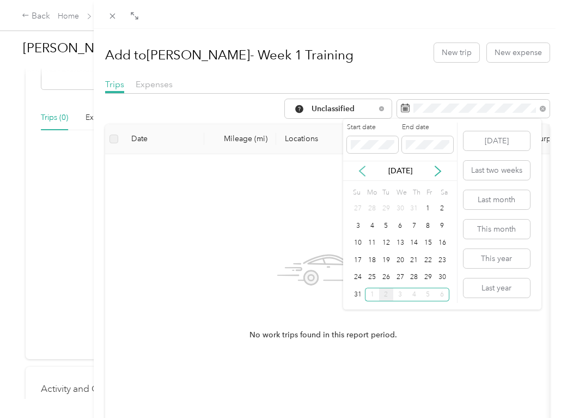
click at [364, 172] on icon at bounding box center [362, 171] width 11 height 11
click at [390, 237] on div "15" at bounding box center [386, 244] width 14 height 14
click at [430, 241] on div "18" at bounding box center [428, 244] width 14 height 14
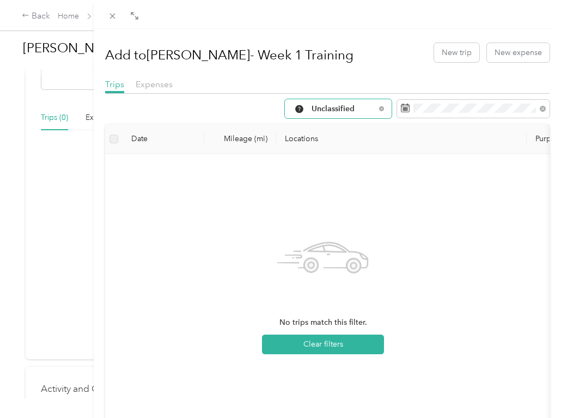
click at [340, 109] on span "Unclassified" at bounding box center [344, 109] width 64 height 8
click at [342, 130] on span "All Purposes" at bounding box center [340, 128] width 73 height 11
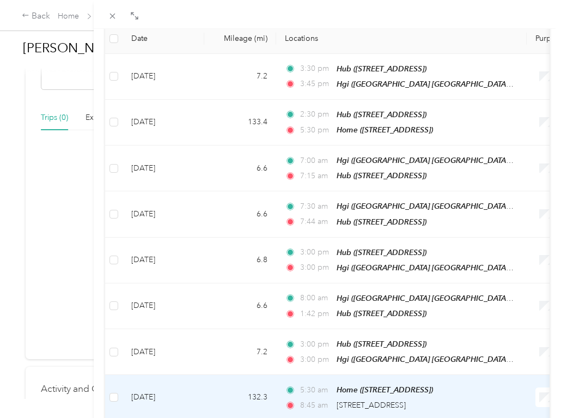
scroll to position [187, 0]
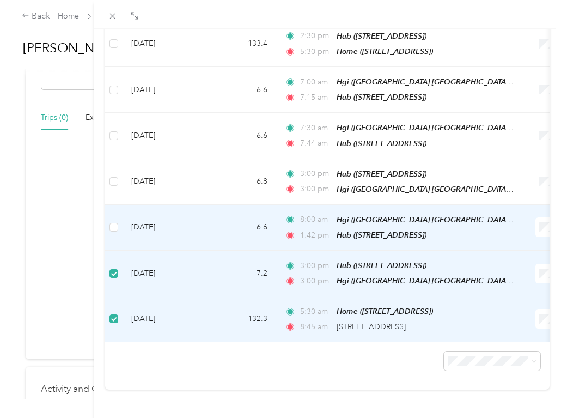
click at [114, 220] on td at bounding box center [113, 228] width 17 height 46
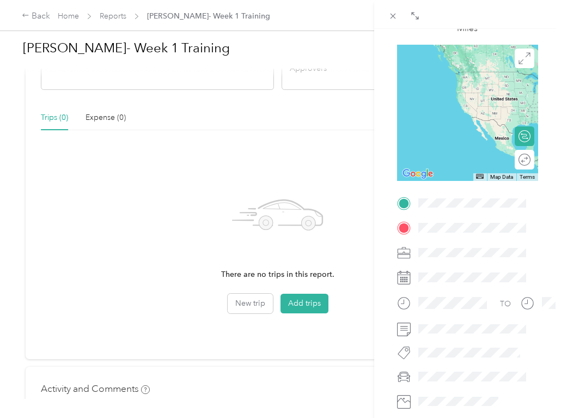
scroll to position [23, 0]
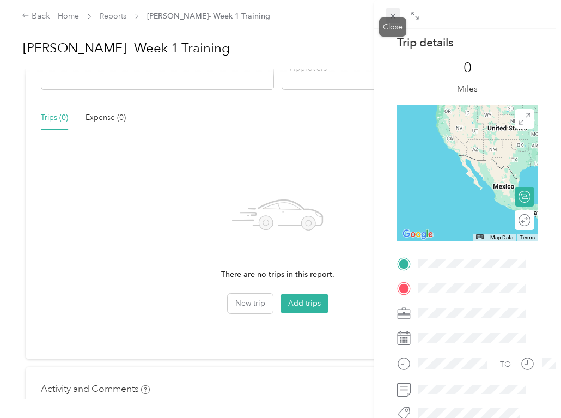
click at [398, 17] on span at bounding box center [393, 15] width 15 height 15
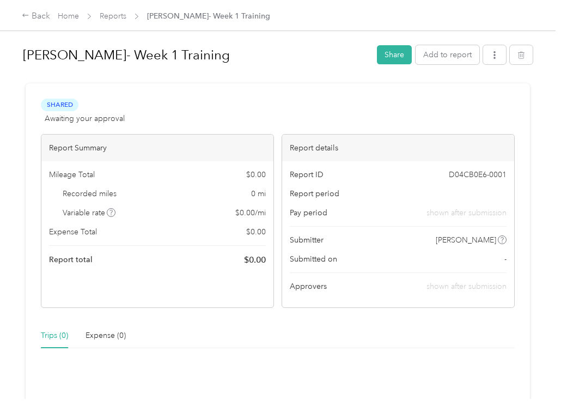
scroll to position [218, 0]
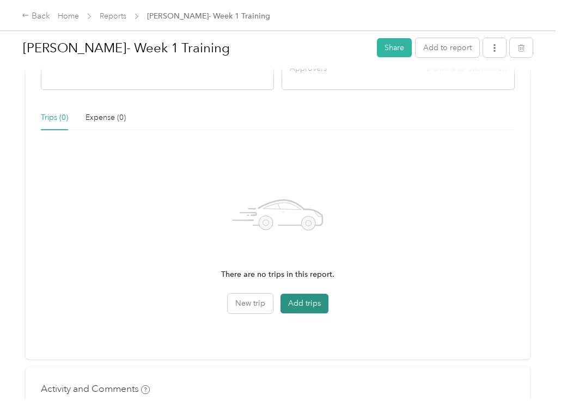
click at [300, 302] on button "Add trips" at bounding box center [305, 304] width 48 height 20
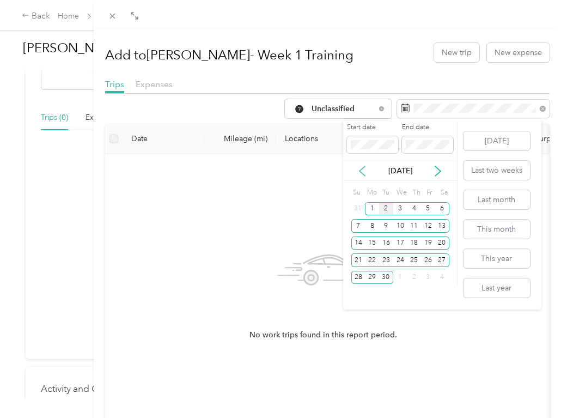
click at [358, 176] on icon at bounding box center [362, 171] width 11 height 11
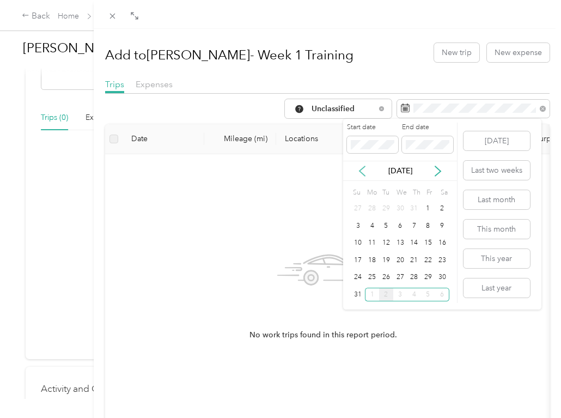
click at [359, 173] on icon at bounding box center [362, 171] width 11 height 11
click at [373, 243] on div "14" at bounding box center [372, 244] width 14 height 14
click at [429, 244] on div "18" at bounding box center [428, 244] width 14 height 14
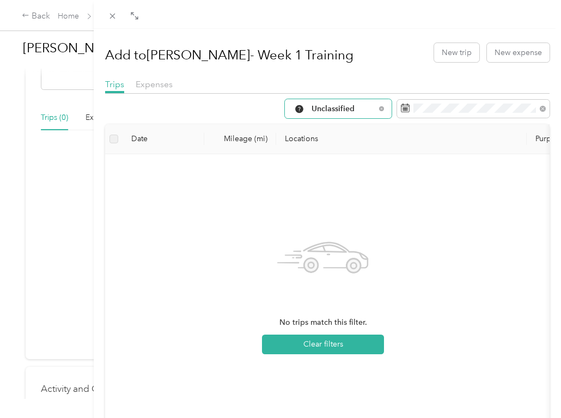
click at [359, 114] on div "Unclassified" at bounding box center [338, 108] width 107 height 19
click at [350, 128] on span "All Purposes" at bounding box center [340, 128] width 73 height 11
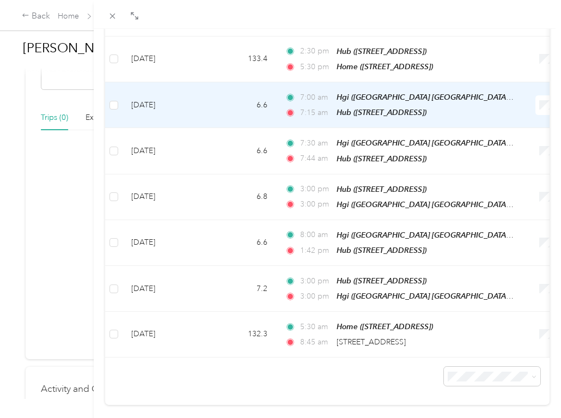
scroll to position [187, 0]
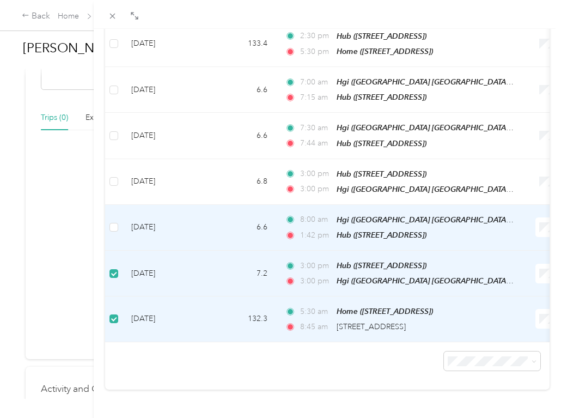
click at [116, 207] on td at bounding box center [113, 228] width 17 height 46
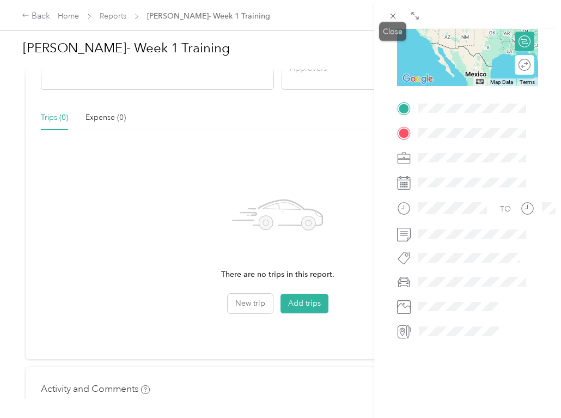
click at [397, 17] on icon at bounding box center [393, 15] width 9 height 9
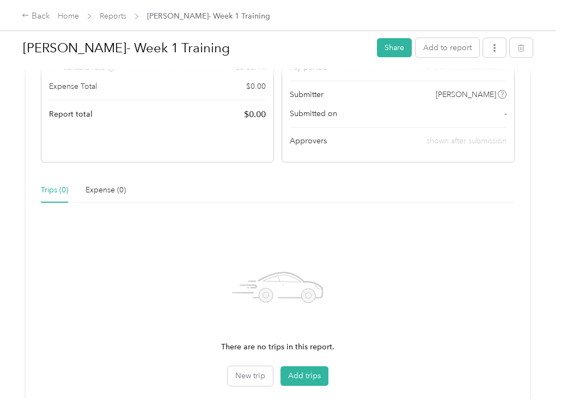
scroll to position [218, 0]
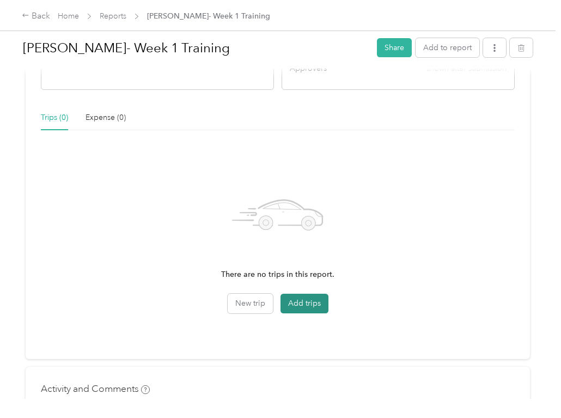
click at [310, 306] on button "Add trips" at bounding box center [305, 304] width 48 height 20
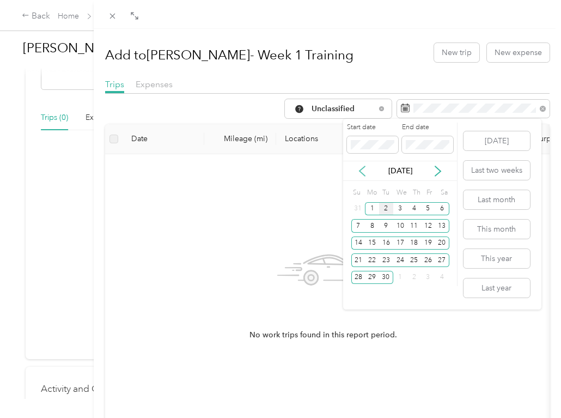
click at [361, 174] on icon at bounding box center [362, 171] width 11 height 11
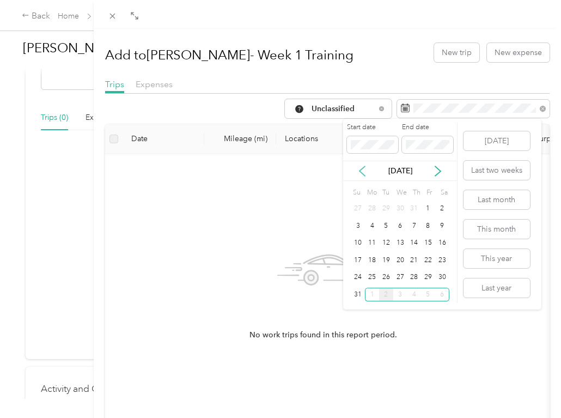
click at [361, 174] on icon at bounding box center [362, 171] width 11 height 11
click at [373, 245] on div "14" at bounding box center [372, 244] width 14 height 14
click at [432, 246] on div "18" at bounding box center [428, 244] width 14 height 14
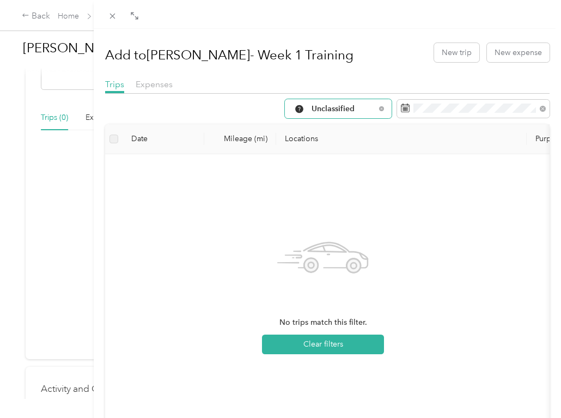
click at [361, 104] on div "Unclassified" at bounding box center [338, 108] width 107 height 19
click at [352, 134] on li "All Purposes" at bounding box center [330, 128] width 107 height 19
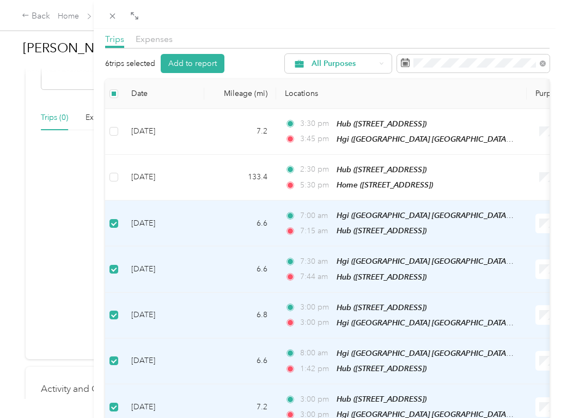
scroll to position [23, 0]
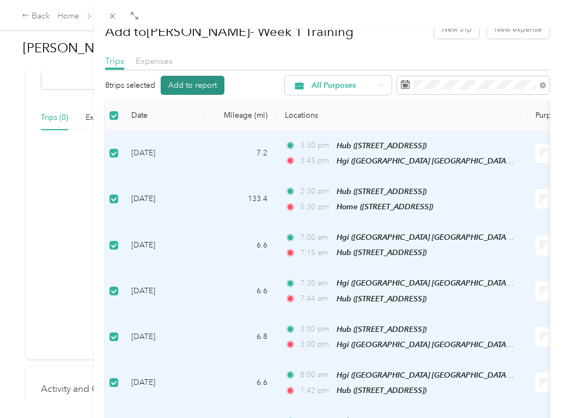
click at [196, 86] on button "Add to report" at bounding box center [193, 85] width 64 height 19
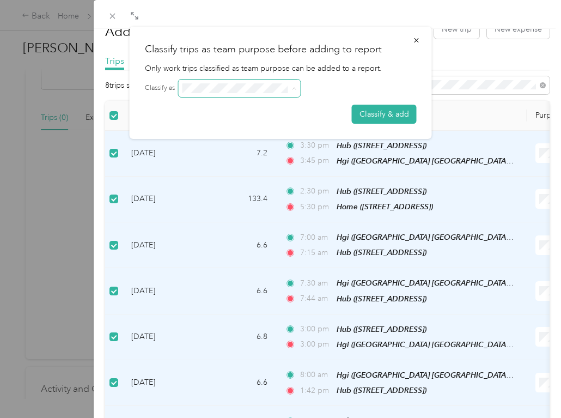
click at [294, 87] on icon at bounding box center [294, 88] width 5 height 5
click at [293, 90] on icon at bounding box center [294, 88] width 5 height 5
click at [381, 119] on button "Classify & add" at bounding box center [384, 114] width 65 height 19
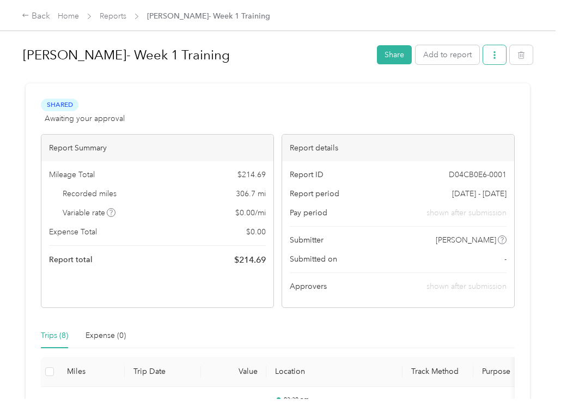
click at [484, 58] on button "button" at bounding box center [495, 54] width 23 height 19
click at [226, 111] on div "Shared Awaiting your approval View activity & comments" at bounding box center [278, 112] width 474 height 26
click at [486, 57] on button "button" at bounding box center [495, 54] width 23 height 19
click at [485, 90] on div "Download" at bounding box center [464, 94] width 65 height 11
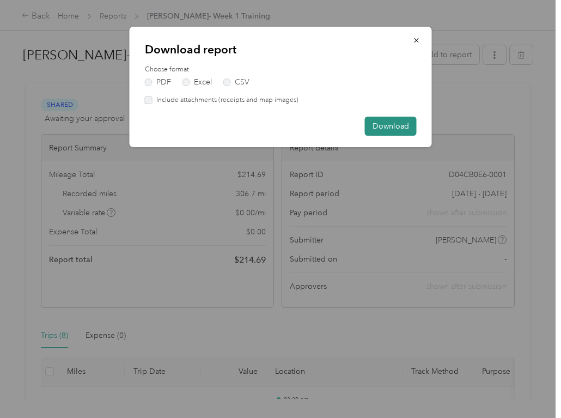
click at [402, 131] on button "Download" at bounding box center [391, 126] width 52 height 19
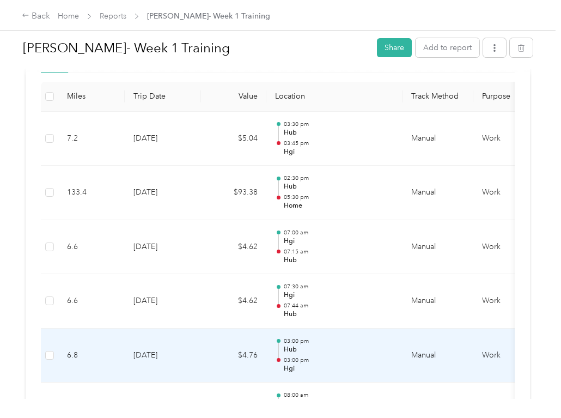
scroll to position [164, 0]
